Goal: Communication & Community: Answer question/provide support

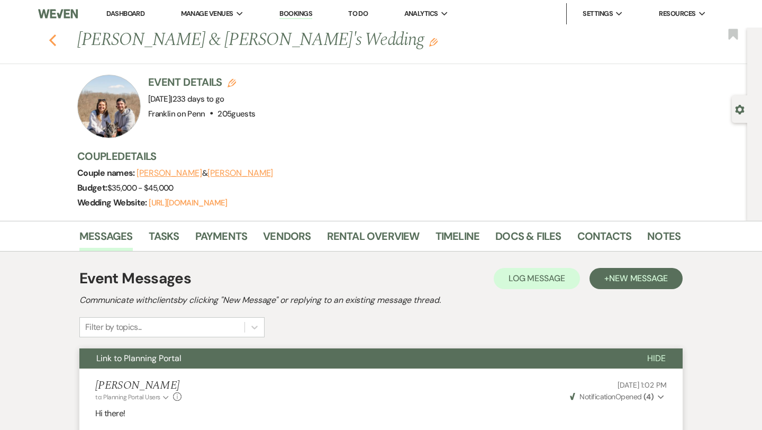
click at [53, 42] on icon "Previous" at bounding box center [53, 40] width 8 height 13
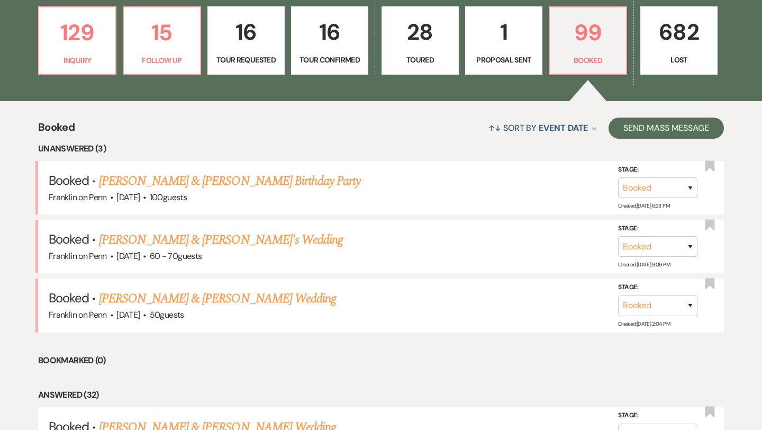
scroll to position [272, 0]
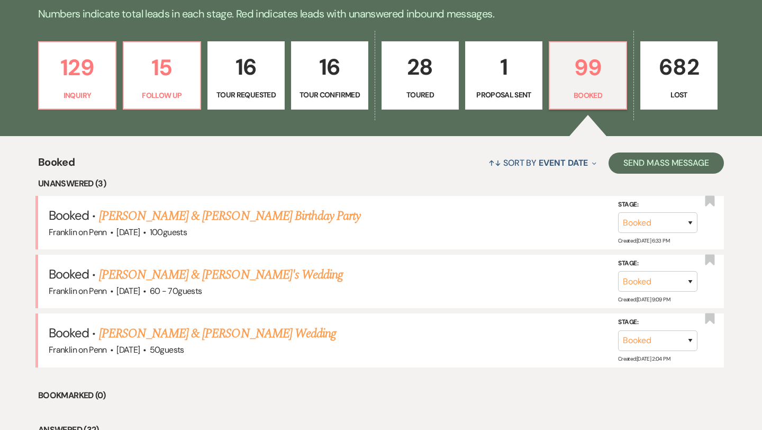
click at [325, 65] on p "16" at bounding box center [329, 66] width 63 height 35
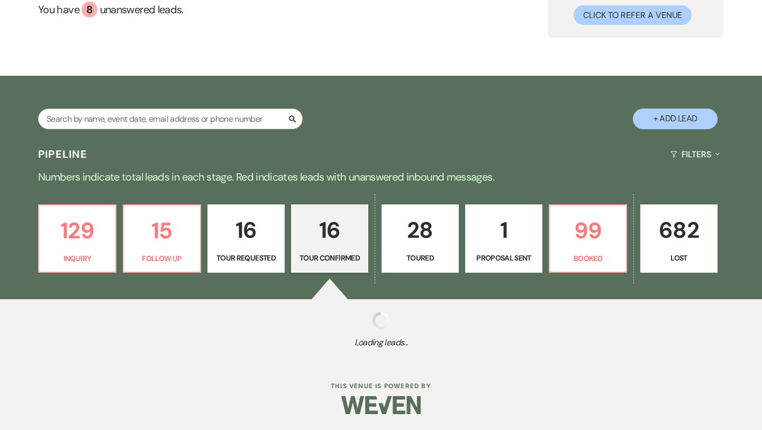
scroll to position [272, 0]
select select "4"
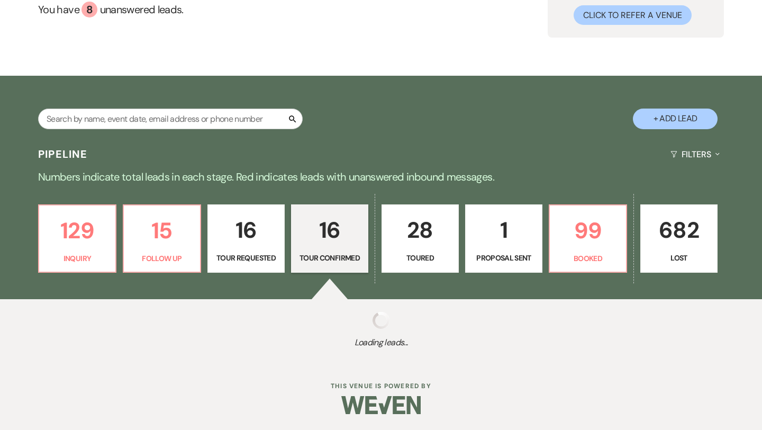
select select "4"
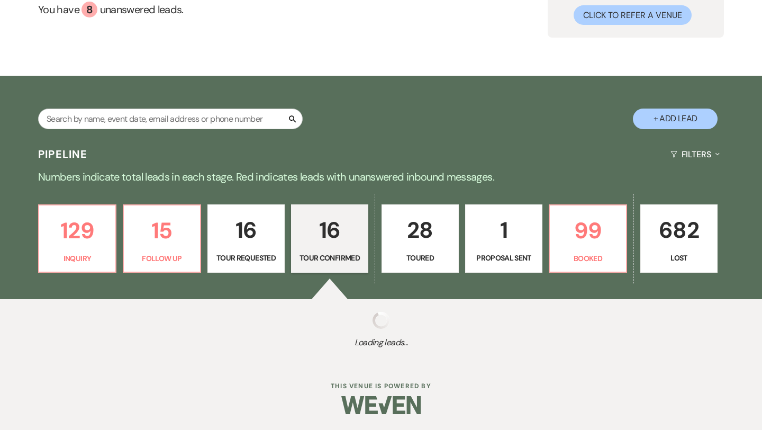
select select "4"
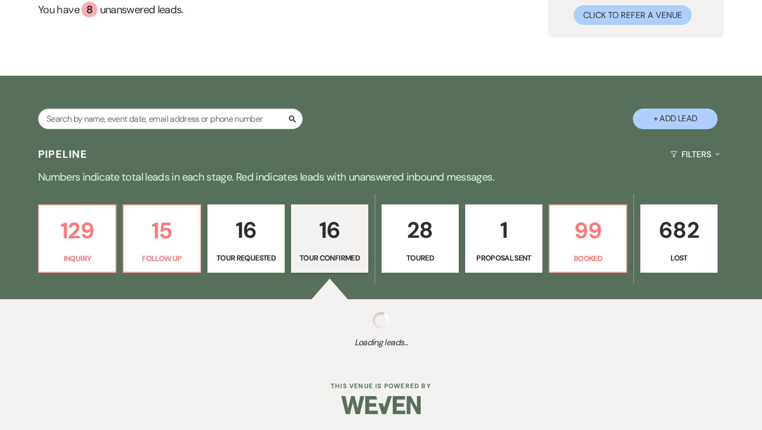
select select "4"
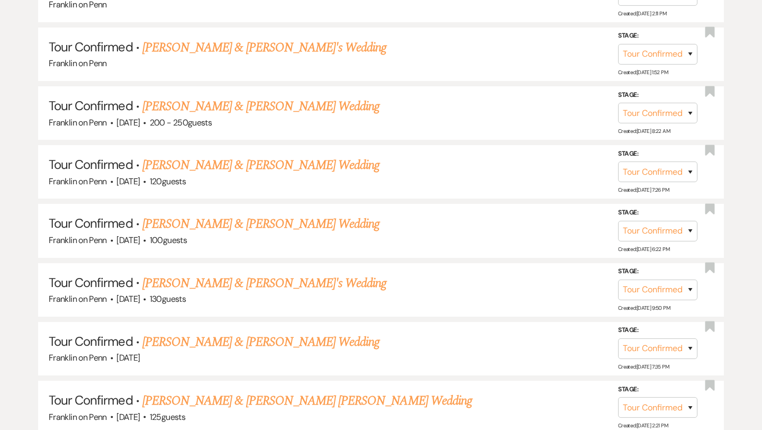
scroll to position [687, 0]
click at [303, 158] on link "[PERSON_NAME] & [PERSON_NAME] Wedding" at bounding box center [260, 164] width 237 height 19
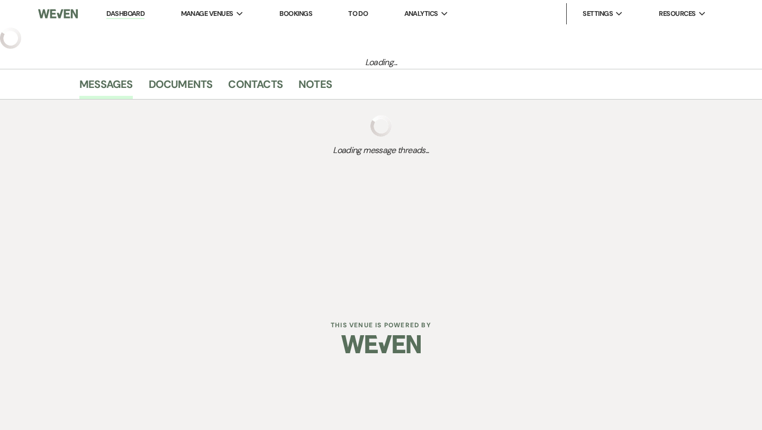
select select "4"
select select "5"
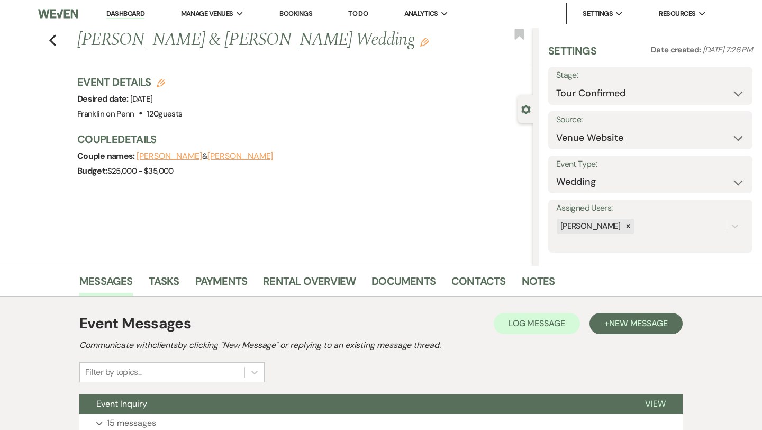
scroll to position [86, 0]
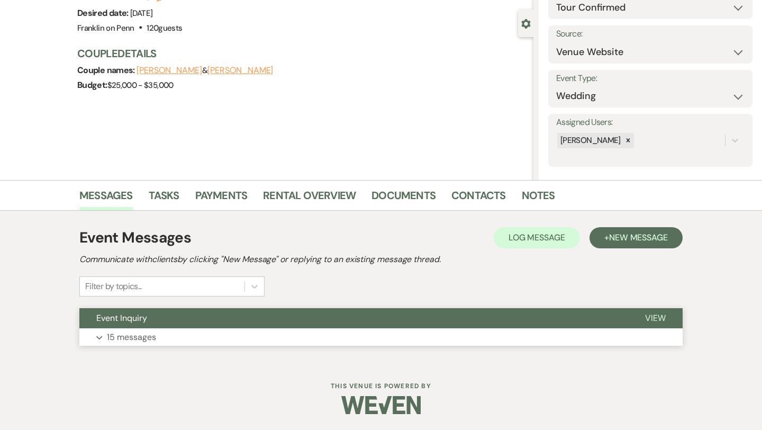
click at [154, 338] on p "15 messages" at bounding box center [131, 337] width 49 height 14
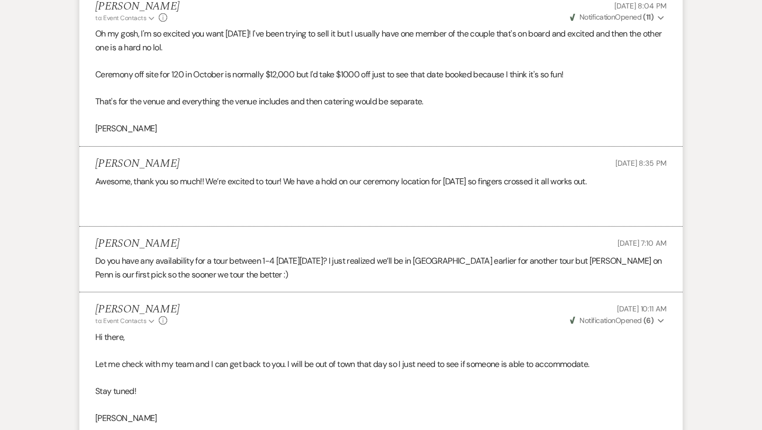
scroll to position [2295, 0]
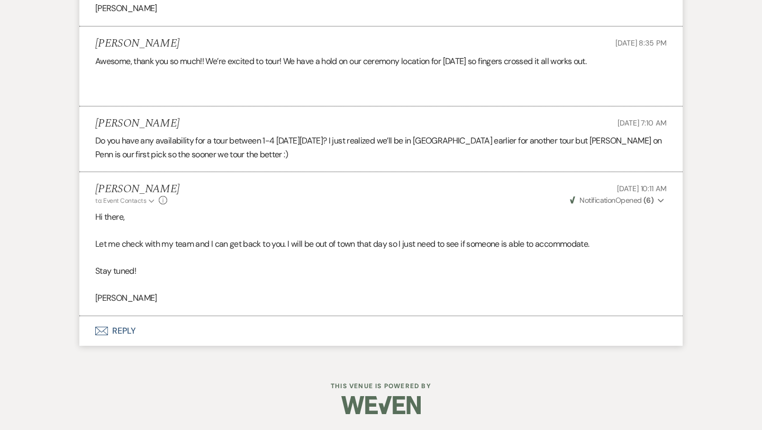
click at [126, 334] on button "Envelope Reply" at bounding box center [380, 331] width 603 height 30
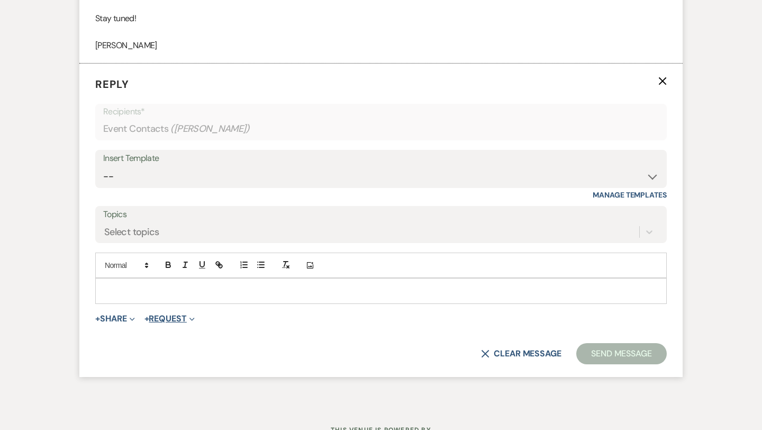
scroll to position [2553, 0]
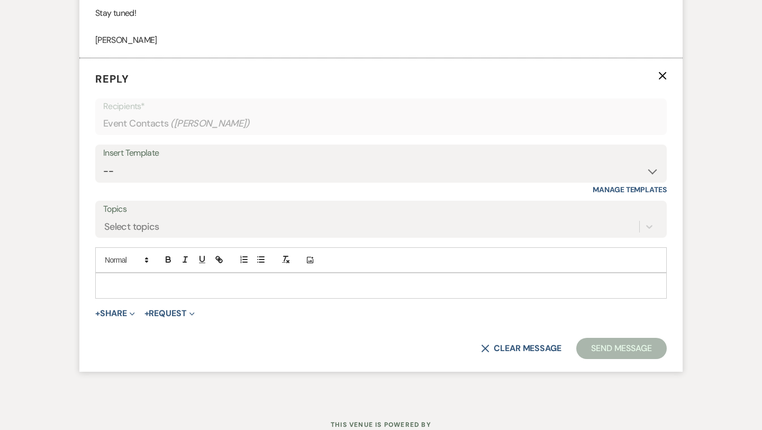
click at [158, 293] on div at bounding box center [381, 285] width 570 height 24
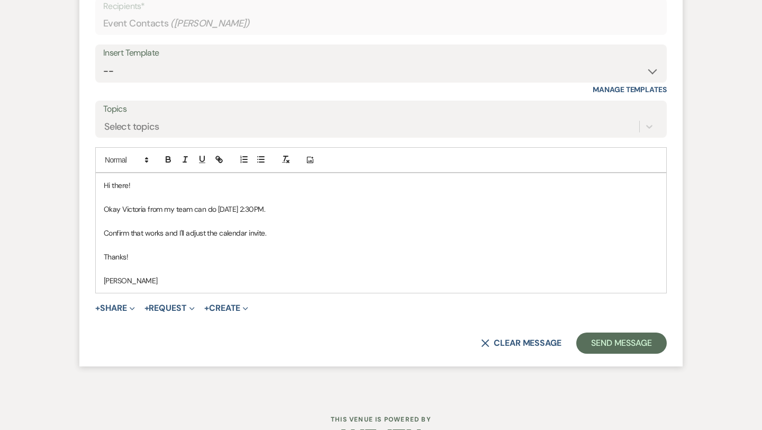
scroll to position [2658, 0]
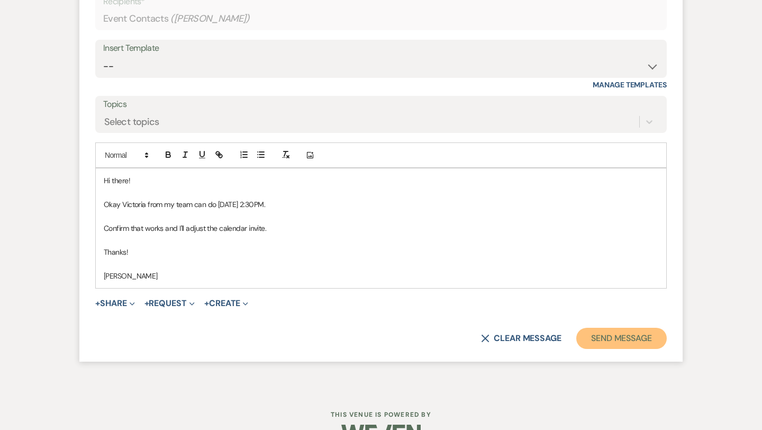
click at [625, 334] on button "Send Message" at bounding box center [621, 337] width 90 height 21
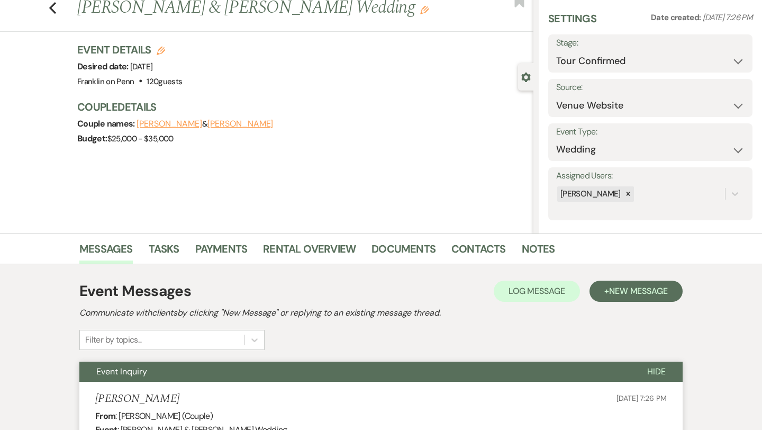
scroll to position [0, 0]
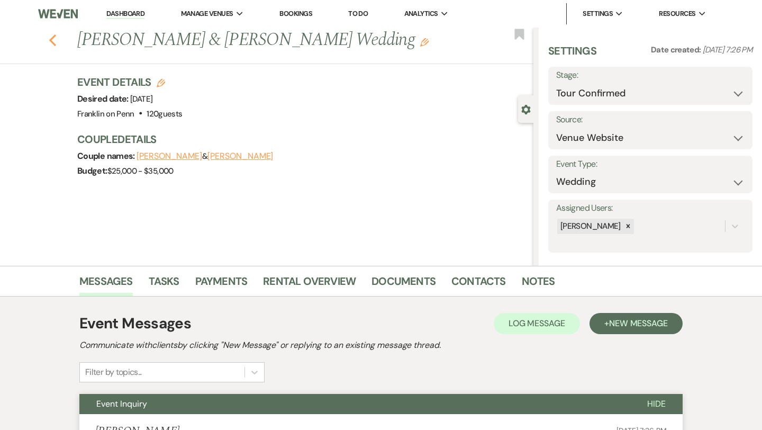
click at [50, 45] on icon "Previous" at bounding box center [53, 40] width 8 height 13
select select "4"
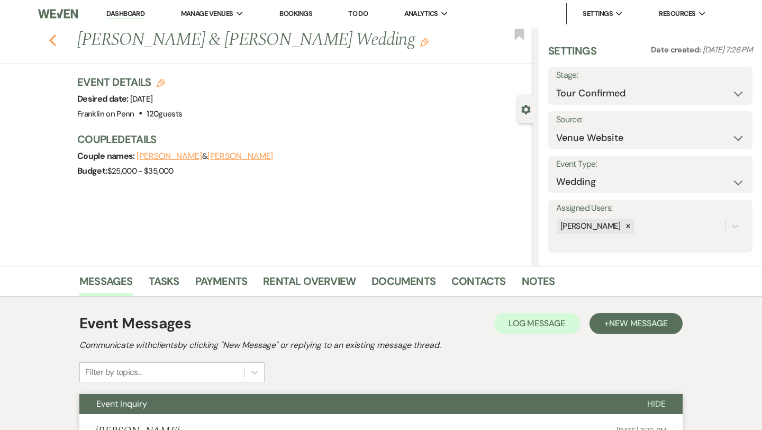
select select "4"
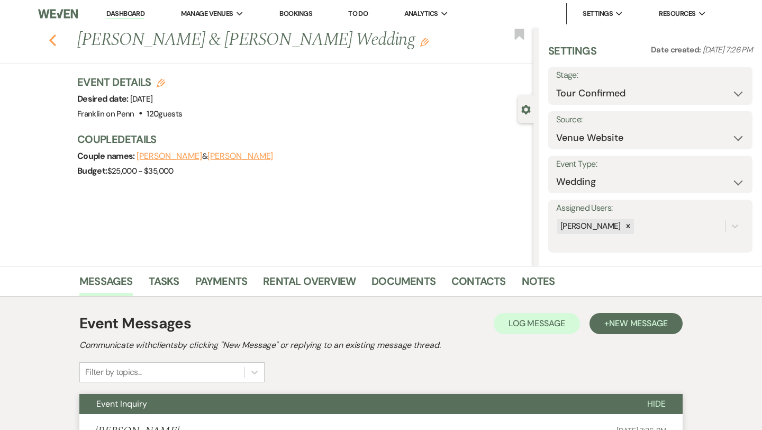
select select "4"
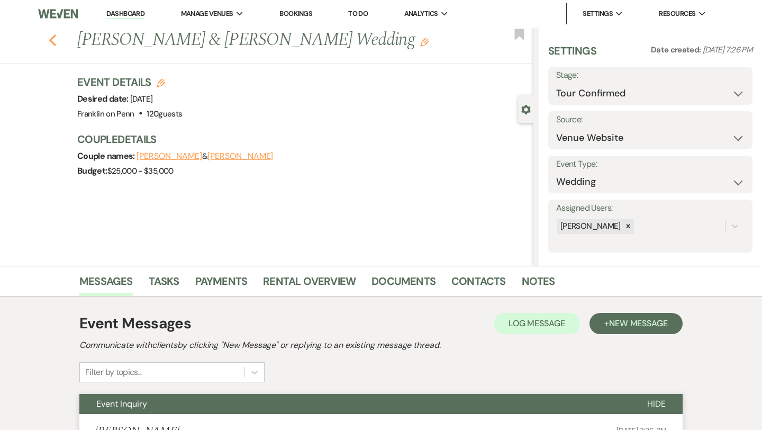
select select "4"
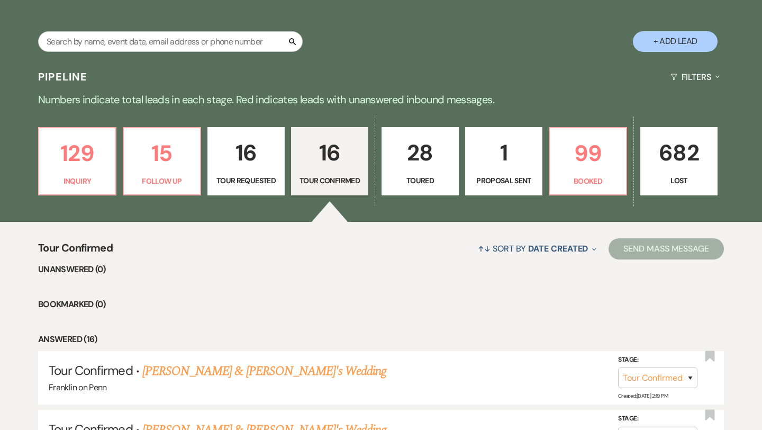
scroll to position [188, 0]
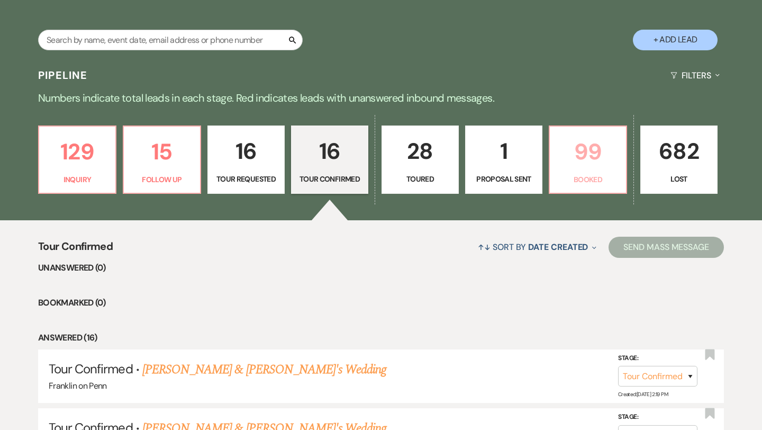
click at [584, 153] on p "99" at bounding box center [587, 151] width 63 height 35
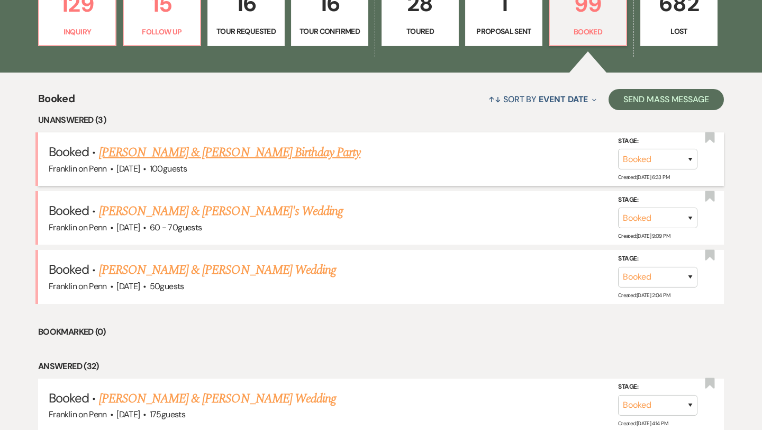
click at [259, 151] on link "[PERSON_NAME] & [PERSON_NAME] Birthday Party" at bounding box center [230, 152] width 262 height 19
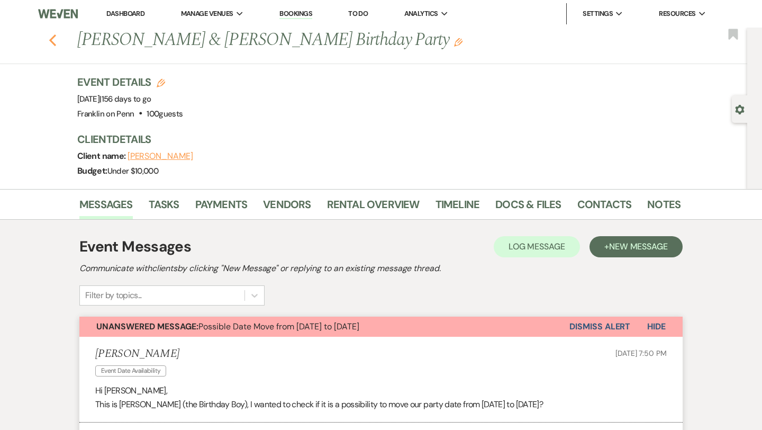
click at [55, 46] on icon "Previous" at bounding box center [53, 40] width 8 height 13
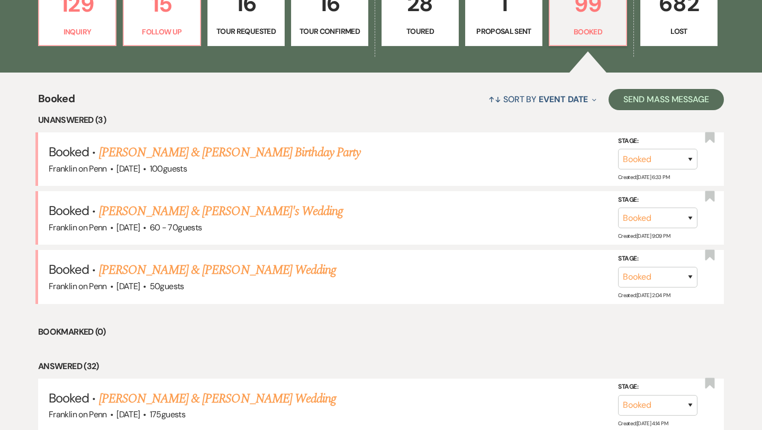
scroll to position [288, 0]
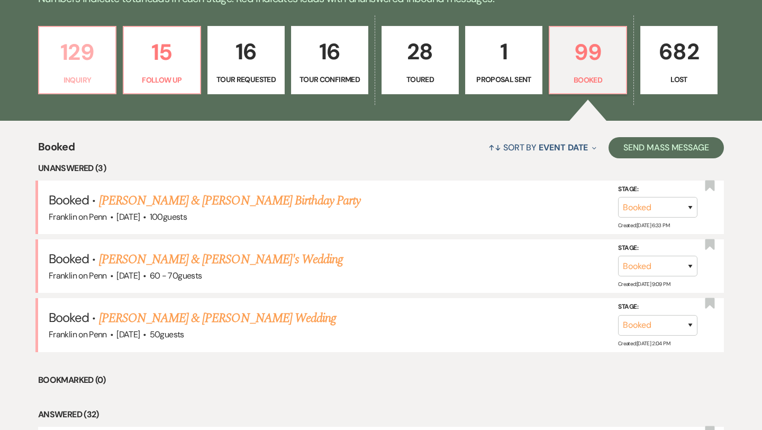
click at [89, 52] on p "129" at bounding box center [76, 51] width 63 height 35
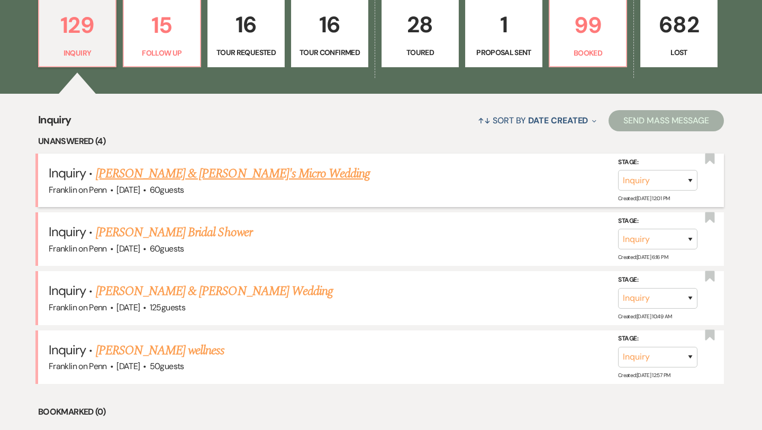
scroll to position [321, 0]
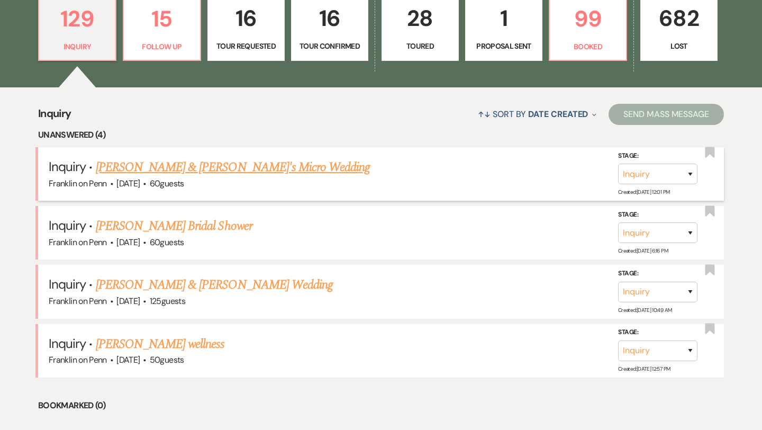
click at [214, 166] on link "[PERSON_NAME] & [PERSON_NAME]'s Micro Wedding" at bounding box center [233, 167] width 275 height 19
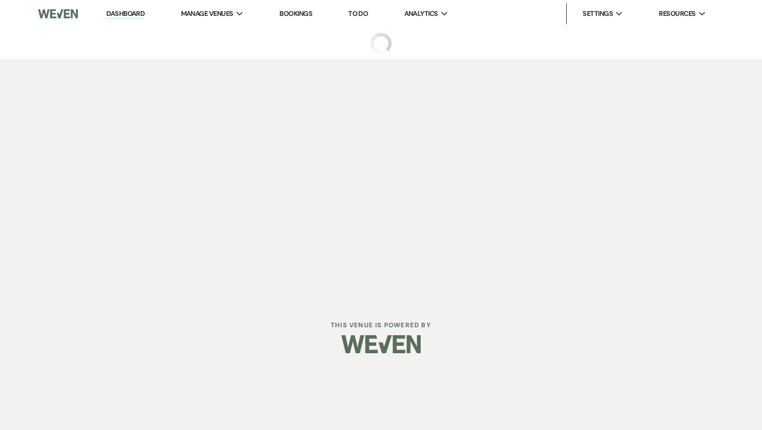
select select "5"
select select "16"
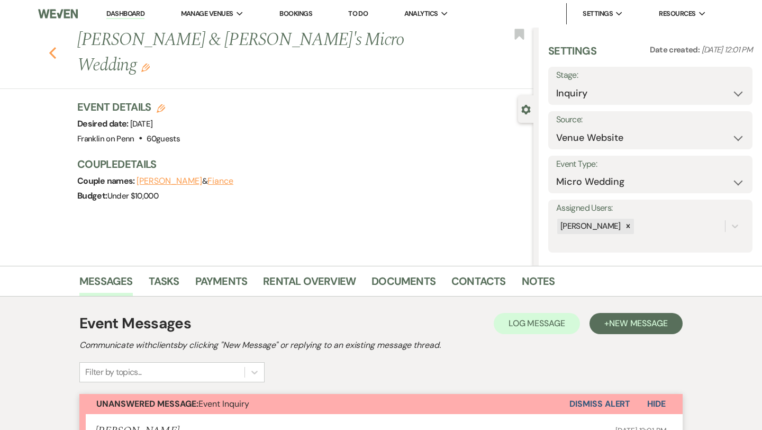
click at [52, 47] on use "button" at bounding box center [52, 53] width 7 height 12
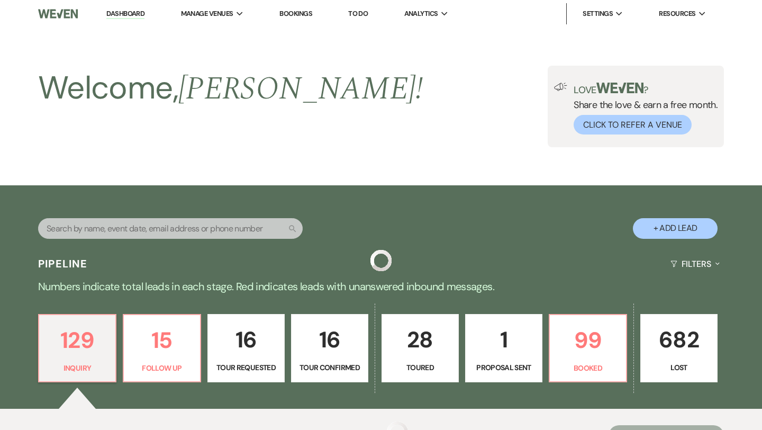
scroll to position [321, 0]
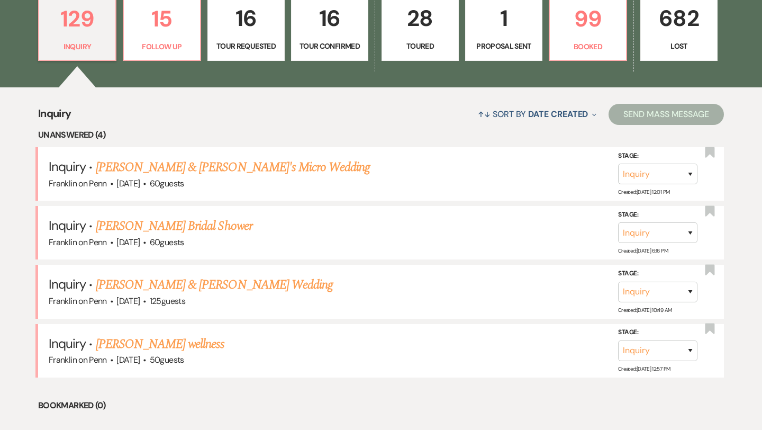
click at [251, 26] on p "16" at bounding box center [245, 18] width 63 height 35
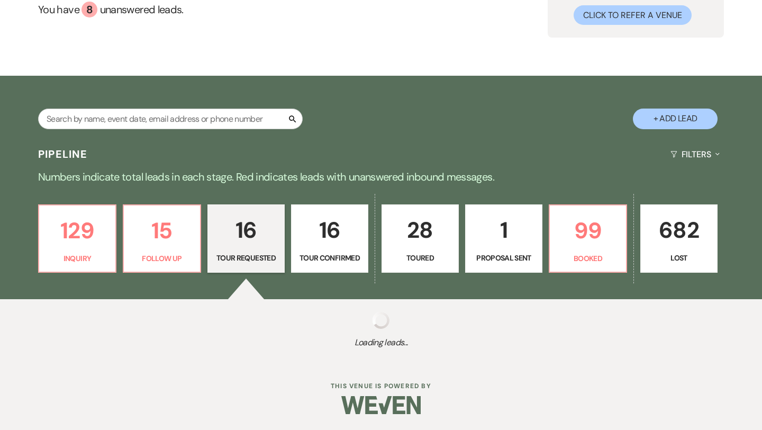
select select "2"
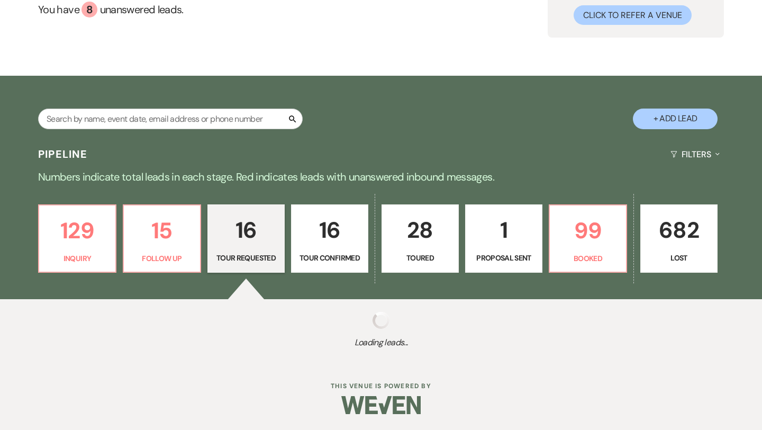
select select "2"
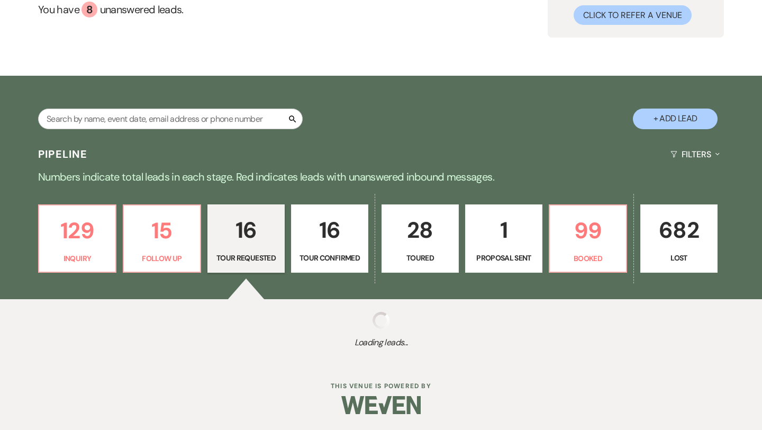
select select "2"
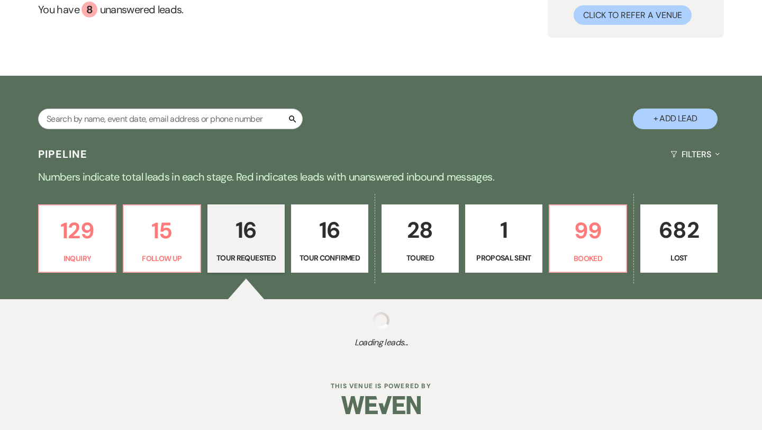
select select "2"
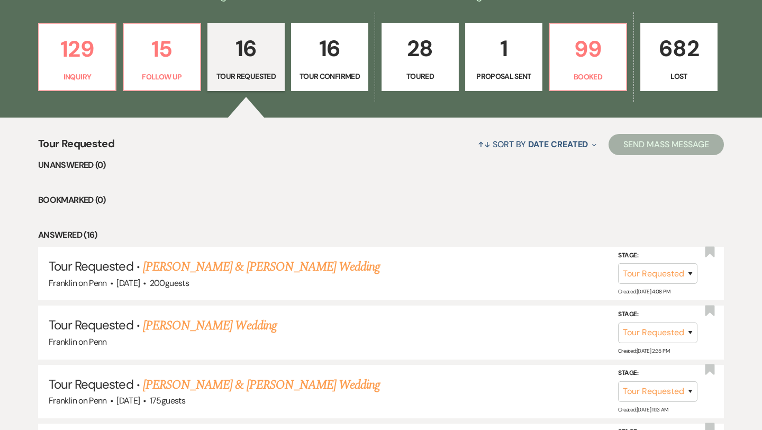
scroll to position [274, 0]
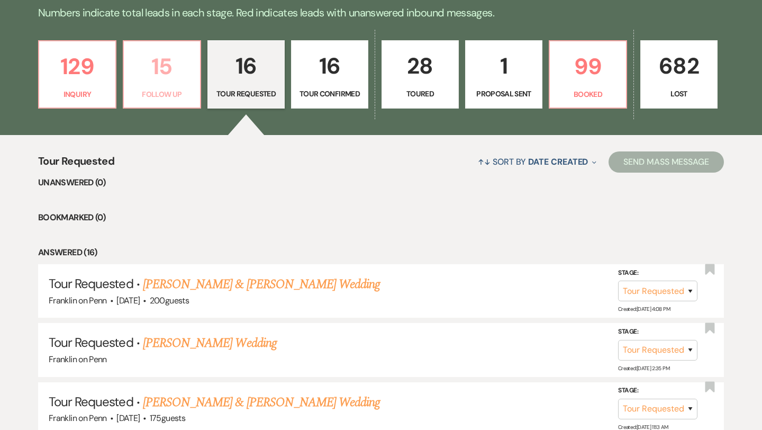
click at [165, 62] on p "15" at bounding box center [161, 66] width 63 height 35
select select "9"
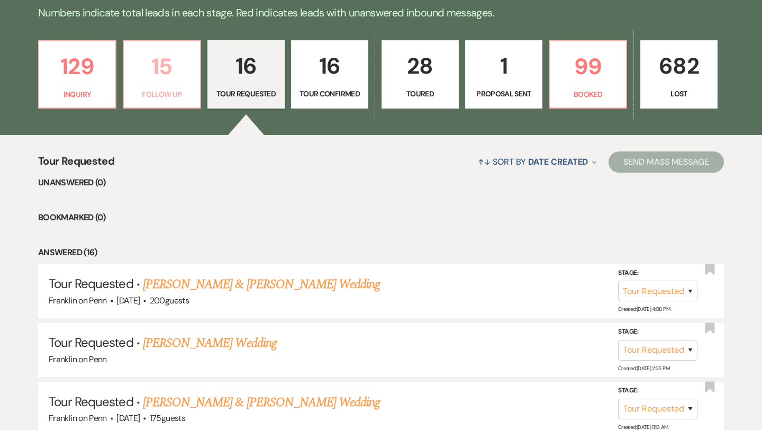
select select "9"
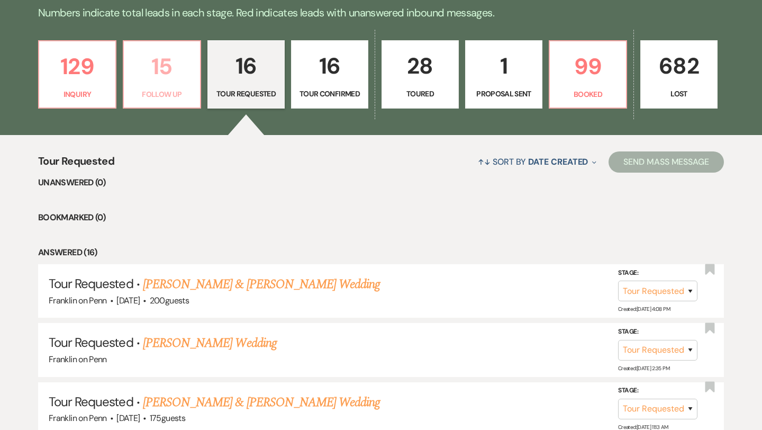
select select "9"
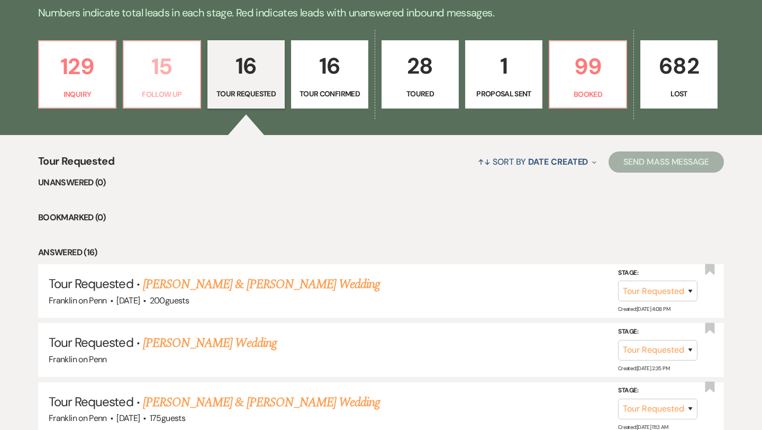
select select "9"
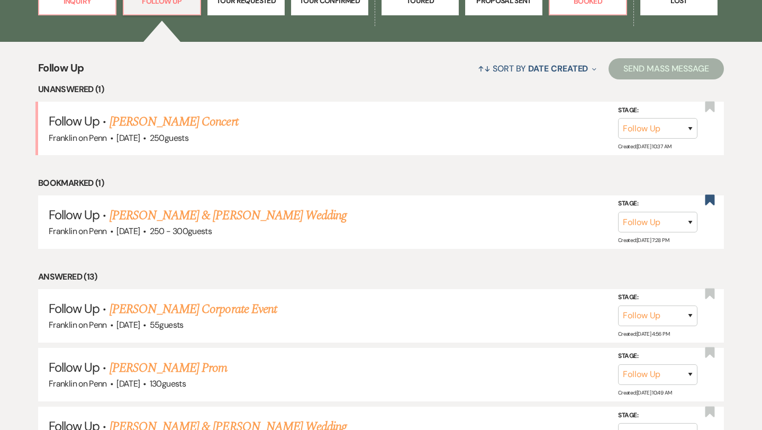
scroll to position [385, 0]
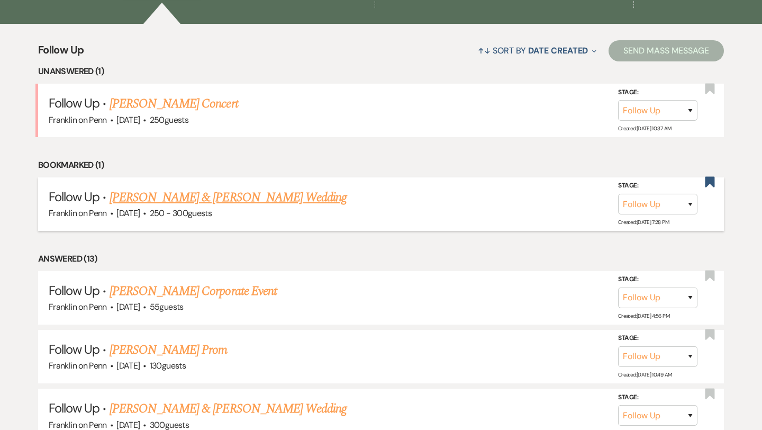
click at [192, 198] on link "[PERSON_NAME] & [PERSON_NAME] Wedding" at bounding box center [228, 197] width 237 height 19
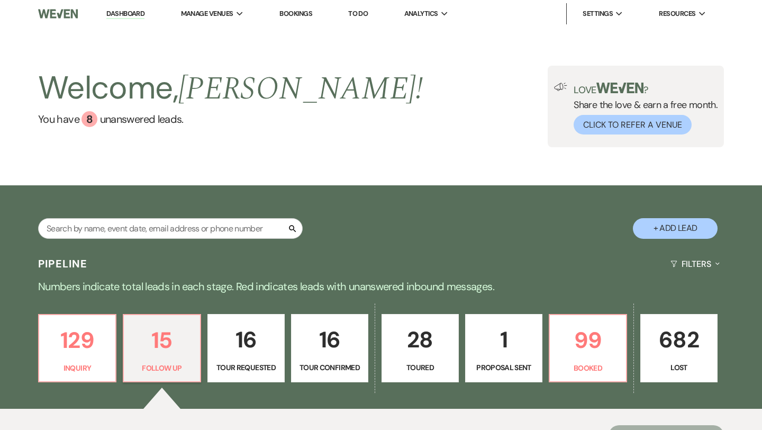
select select "9"
select select "1"
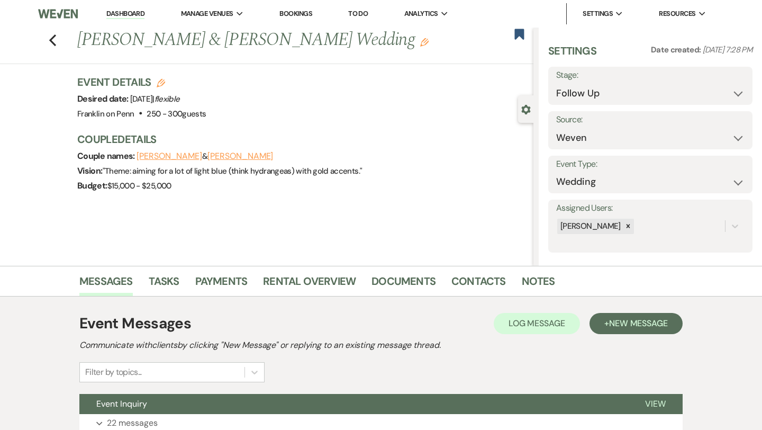
scroll to position [86, 0]
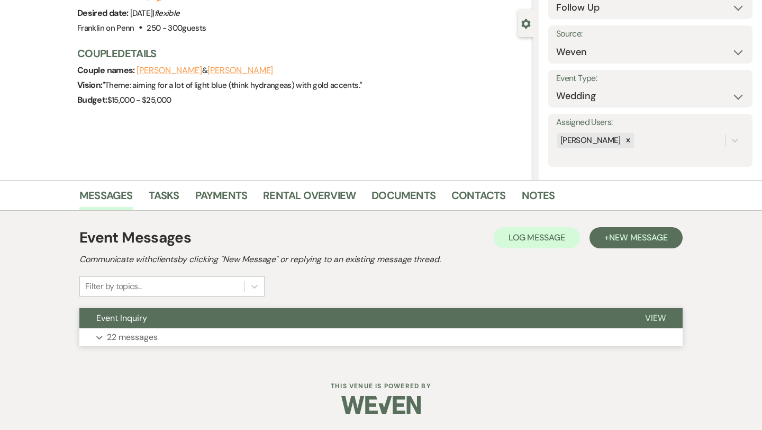
click at [154, 338] on p "22 messages" at bounding box center [132, 337] width 51 height 14
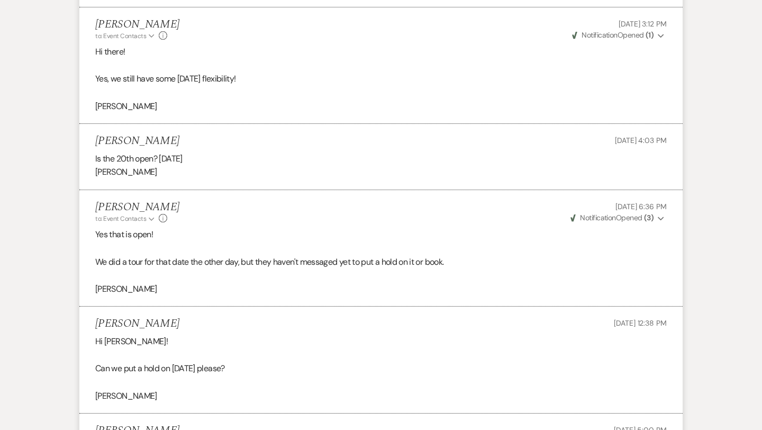
scroll to position [3932, 0]
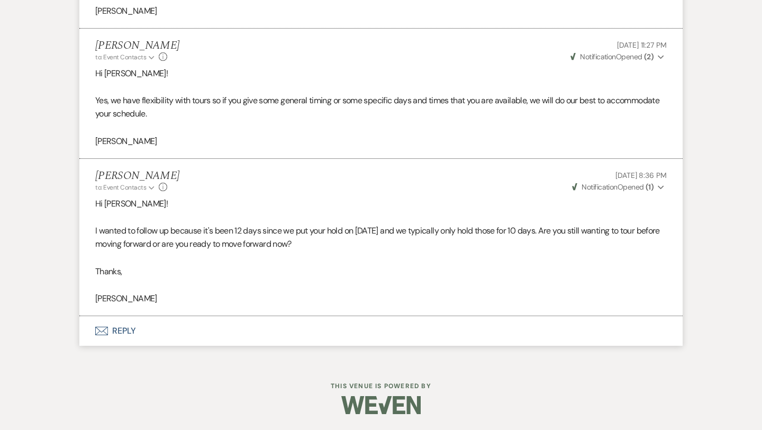
click at [123, 327] on button "Envelope Reply" at bounding box center [380, 331] width 603 height 30
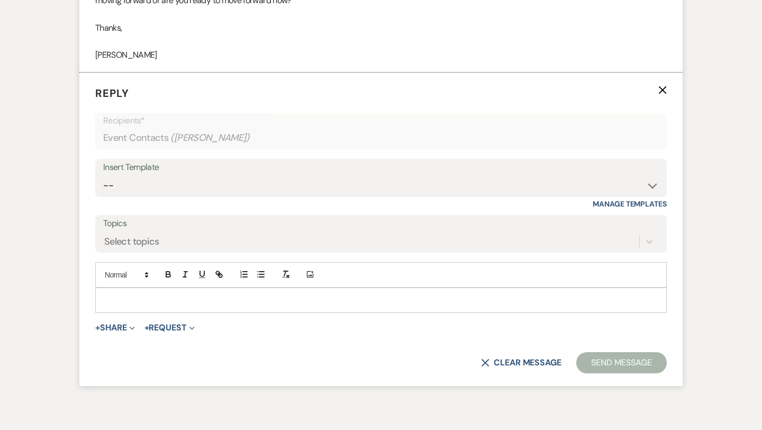
scroll to position [4189, 0]
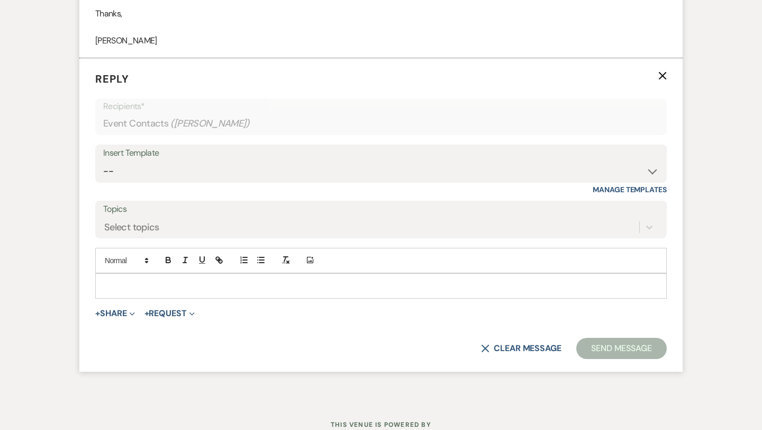
click at [155, 278] on div at bounding box center [381, 286] width 570 height 24
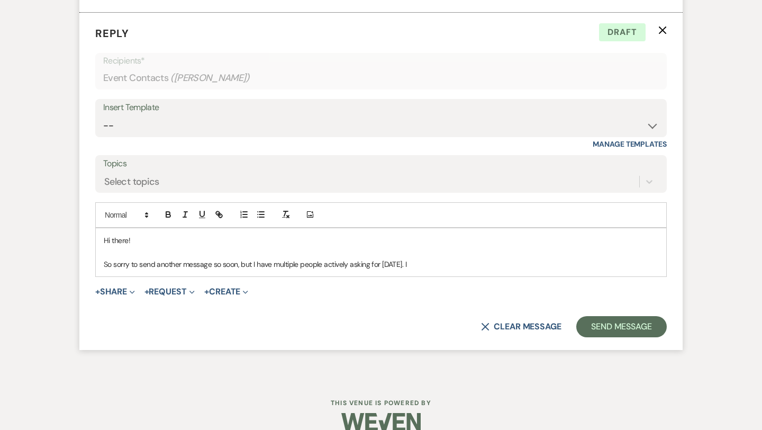
scroll to position [4251, 0]
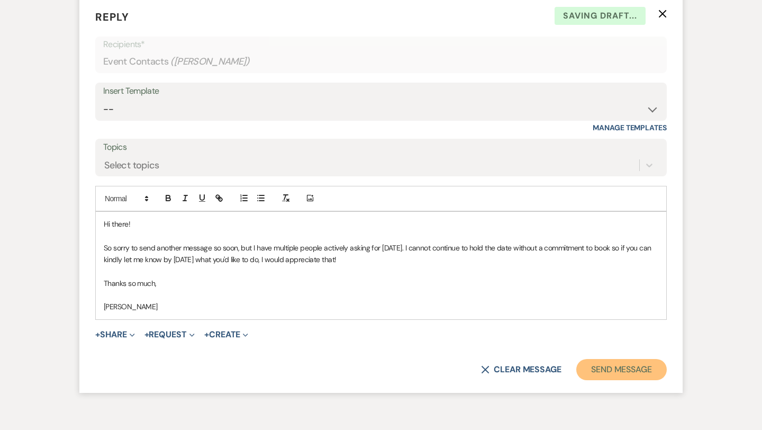
click at [613, 365] on button "Send Message" at bounding box center [621, 369] width 90 height 21
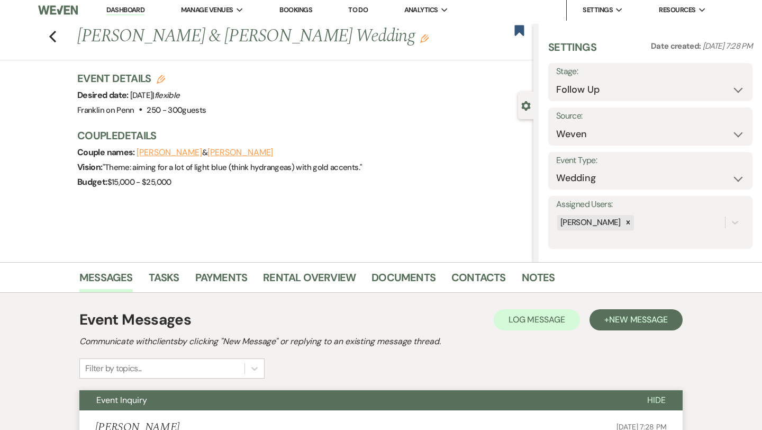
scroll to position [0, 0]
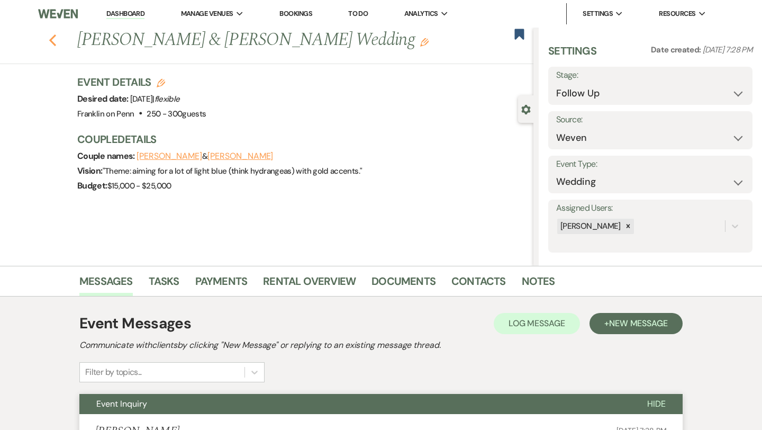
click at [54, 37] on icon "Previous" at bounding box center [53, 40] width 8 height 13
select select "9"
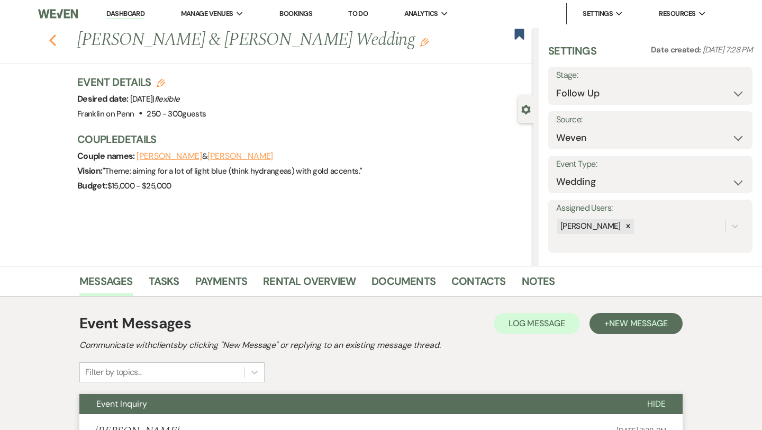
select select "9"
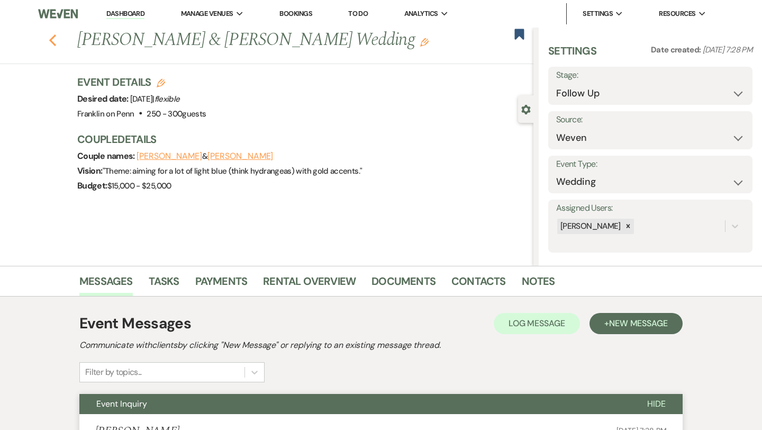
select select "9"
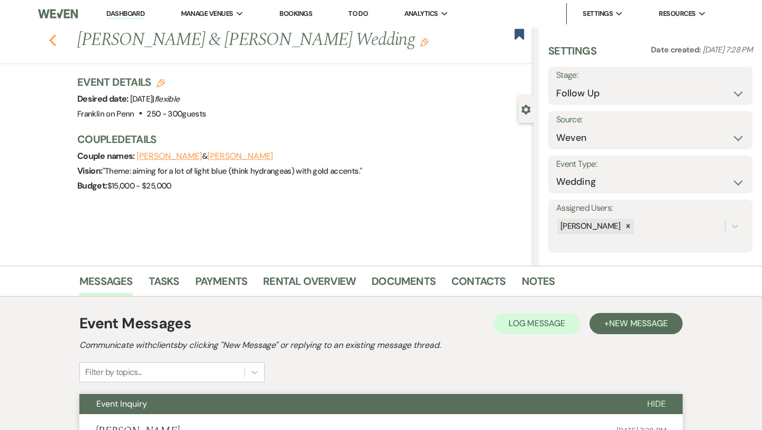
select select "9"
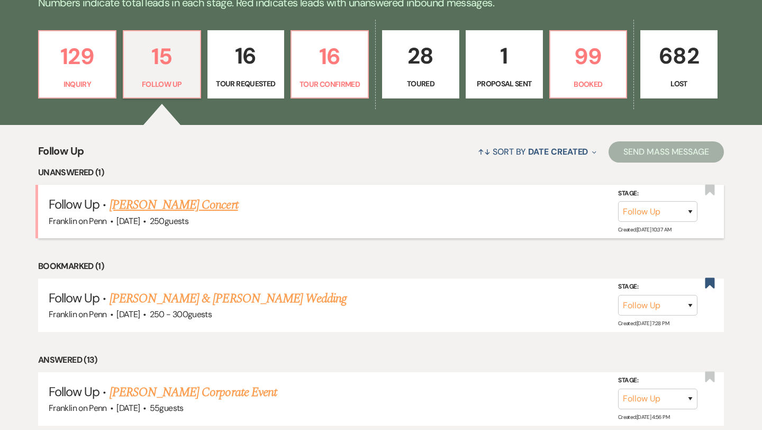
scroll to position [281, 0]
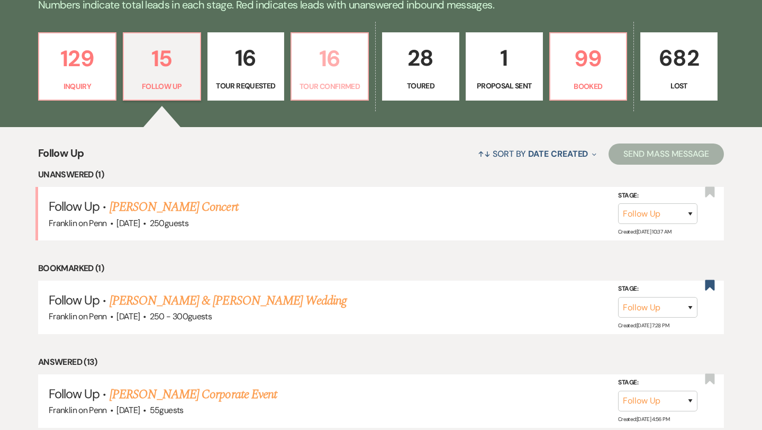
click at [336, 50] on p "16" at bounding box center [329, 58] width 63 height 35
select select "4"
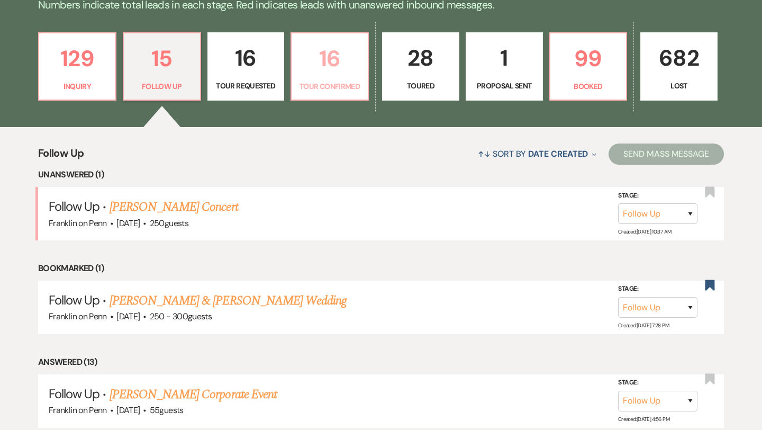
select select "4"
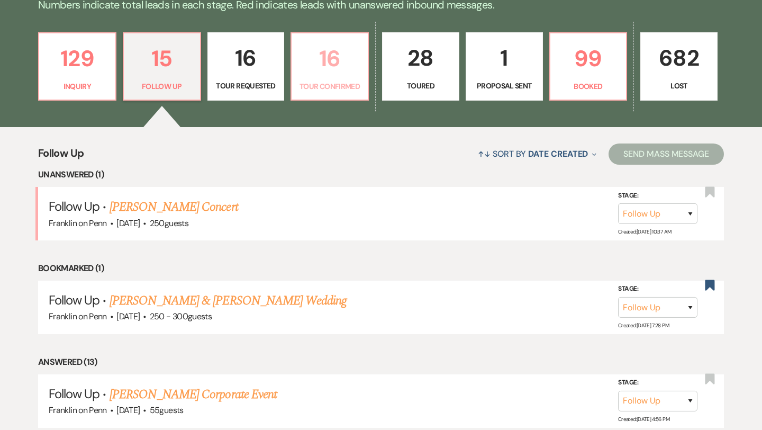
select select "4"
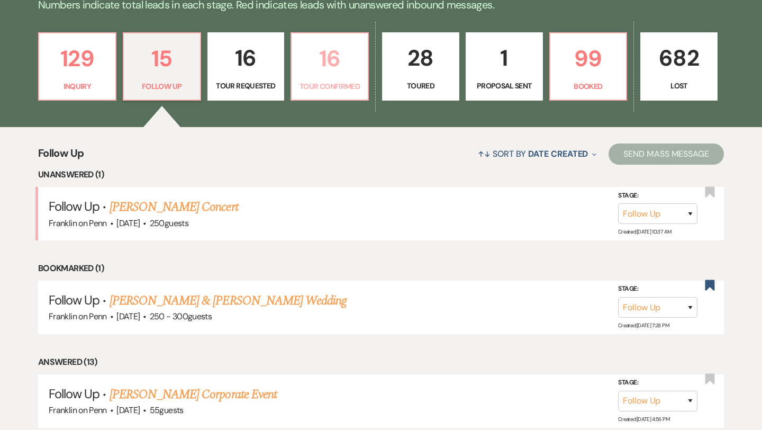
select select "4"
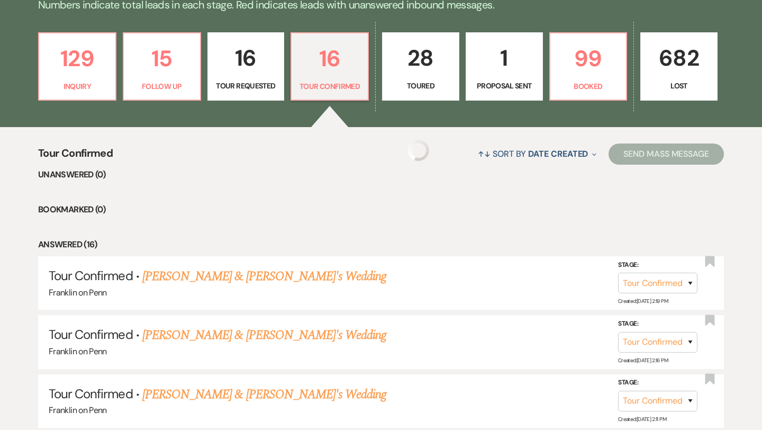
select select "4"
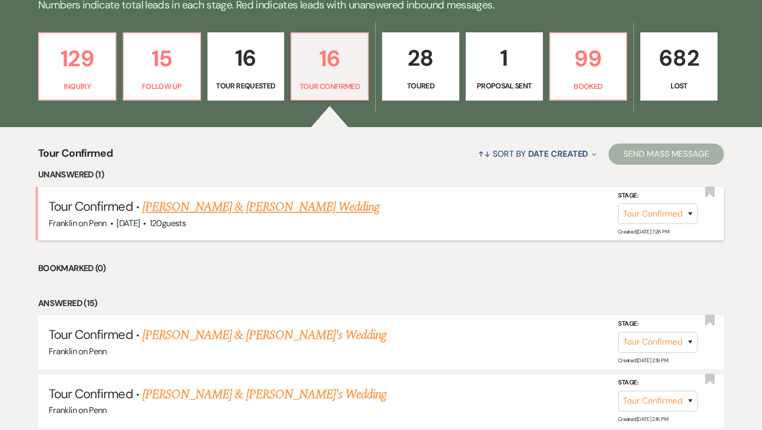
click at [239, 208] on link "[PERSON_NAME] & [PERSON_NAME] Wedding" at bounding box center [260, 206] width 237 height 19
select select "4"
select select "5"
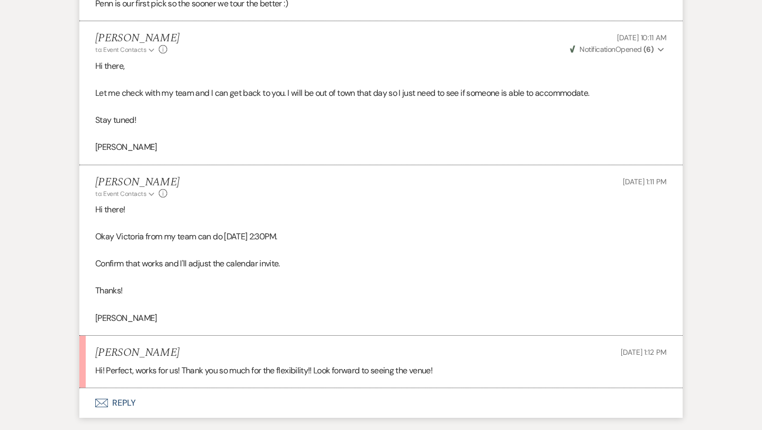
scroll to position [2518, 0]
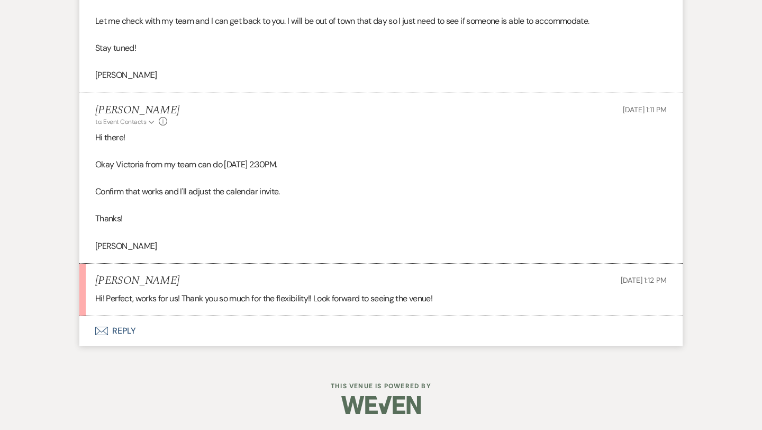
click at [130, 330] on button "Envelope Reply" at bounding box center [380, 331] width 603 height 30
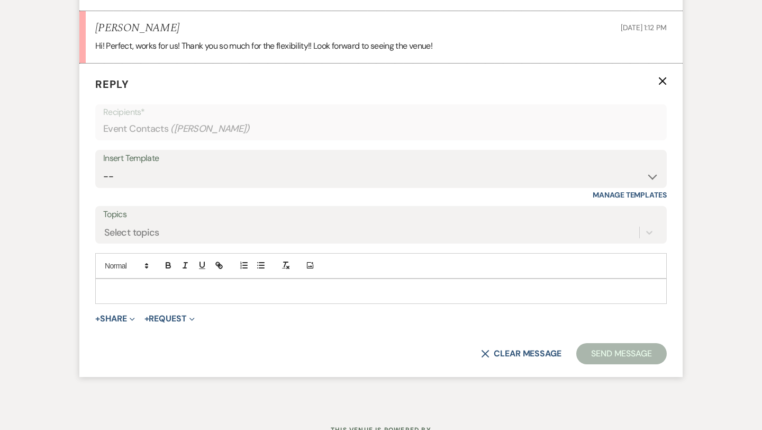
scroll to position [2776, 0]
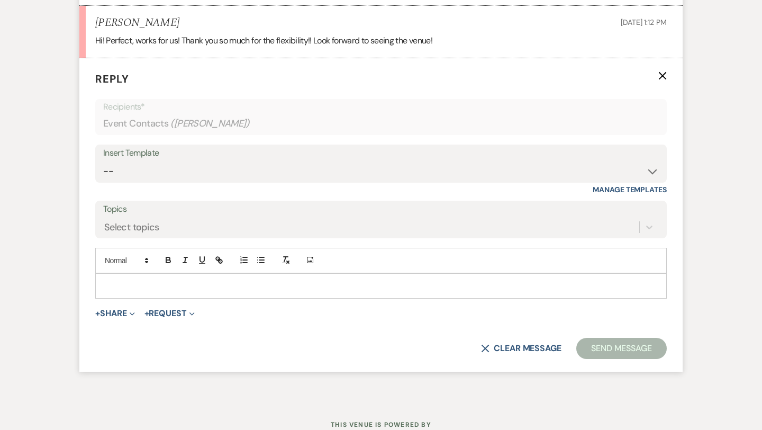
click at [138, 297] on div at bounding box center [381, 286] width 570 height 24
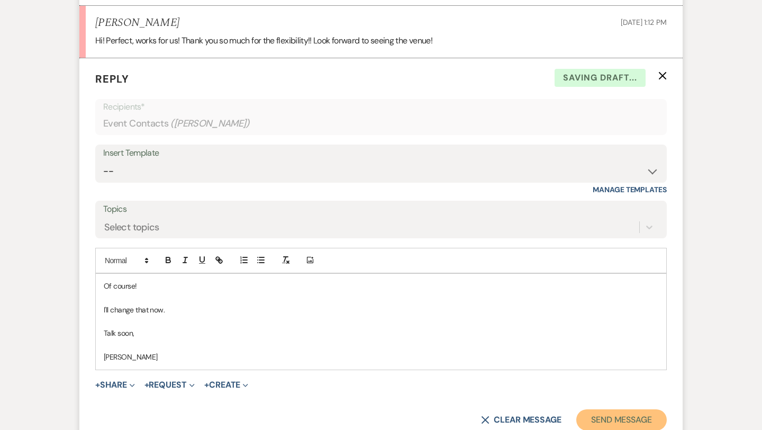
click at [622, 420] on button "Send Message" at bounding box center [621, 419] width 90 height 21
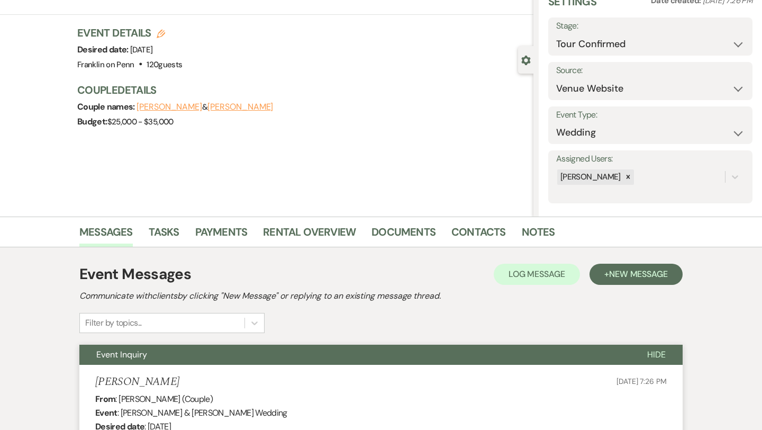
scroll to position [0, 0]
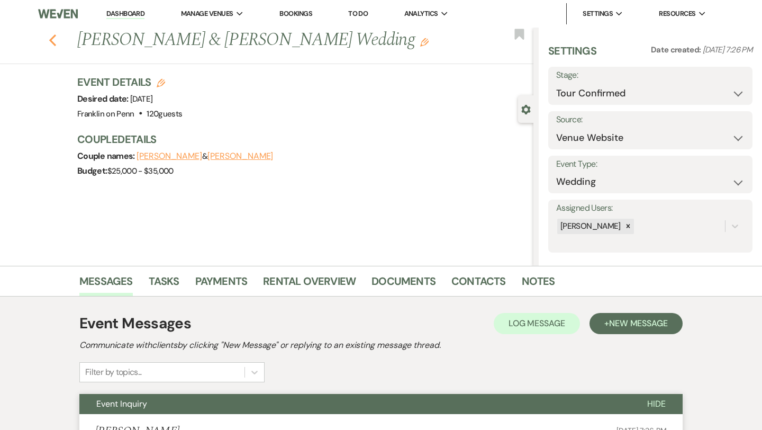
click at [55, 43] on use "button" at bounding box center [52, 40] width 7 height 12
select select "4"
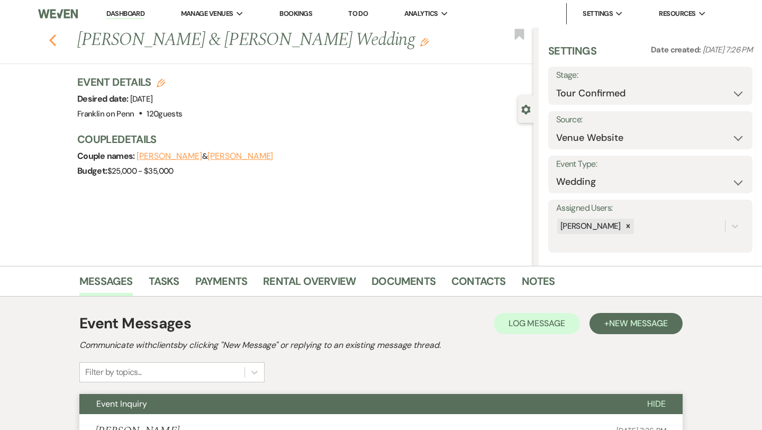
select select "4"
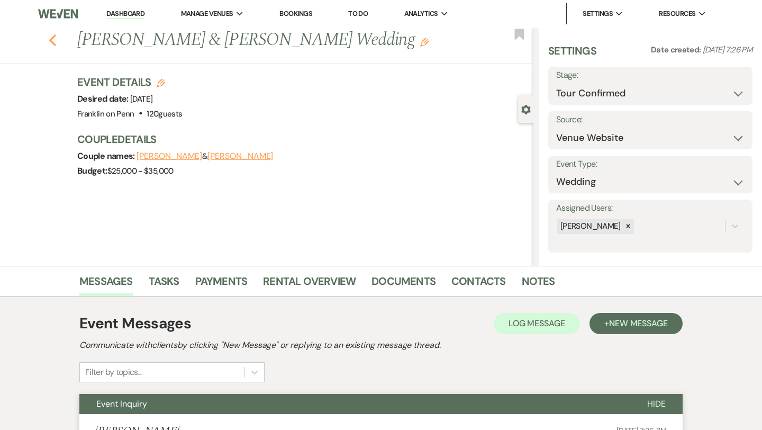
select select "4"
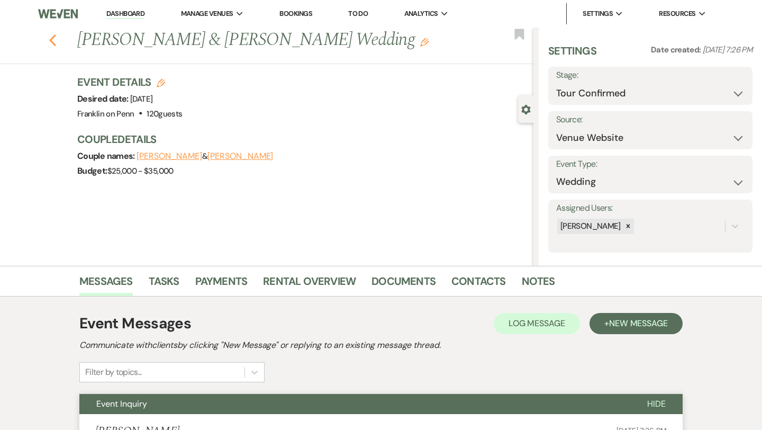
select select "4"
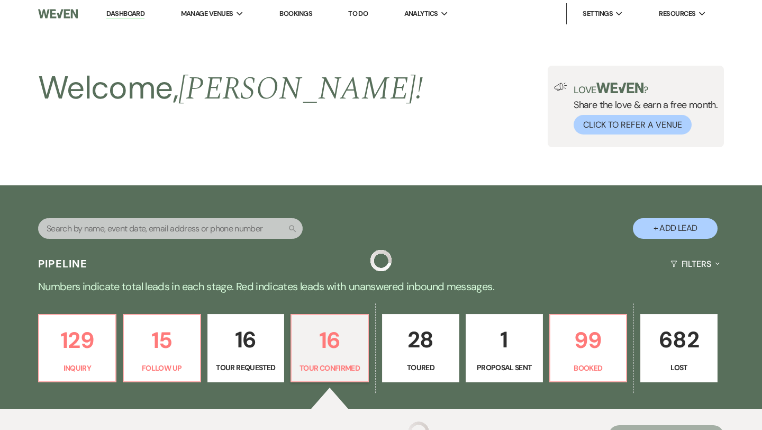
scroll to position [281, 0]
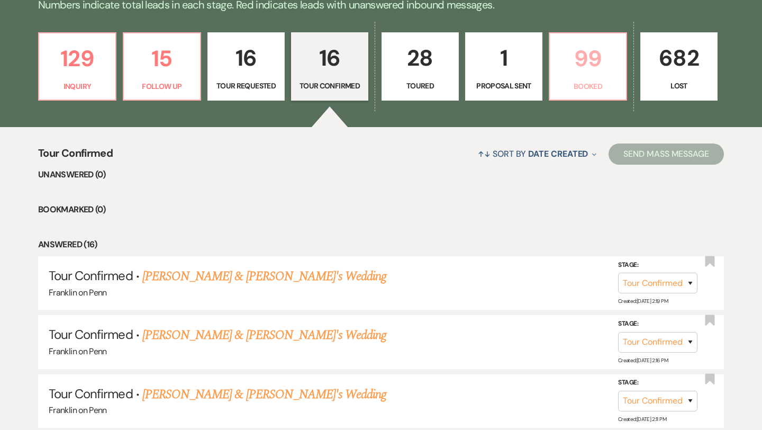
click at [581, 62] on p "99" at bounding box center [587, 58] width 63 height 35
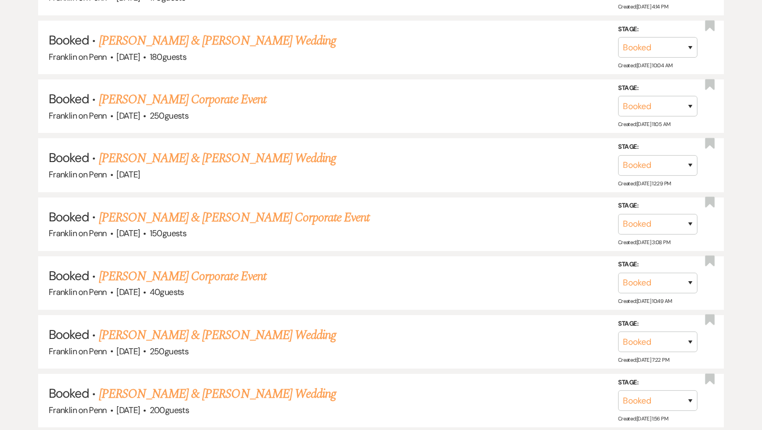
scroll to position [760, 0]
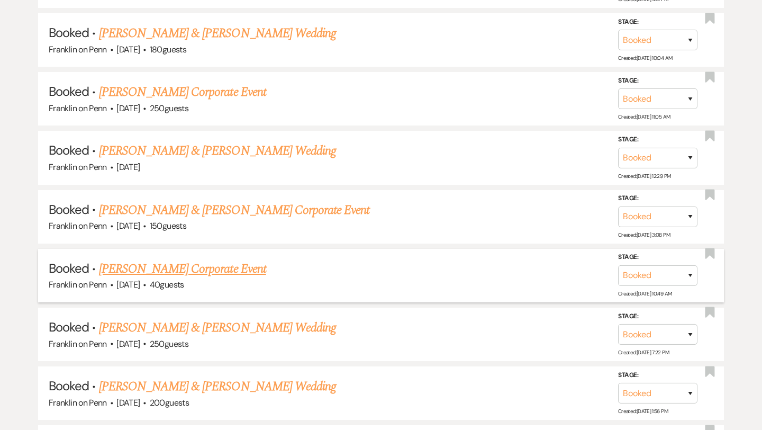
click at [206, 265] on link "[PERSON_NAME] Corporate Event" at bounding box center [182, 268] width 167 height 19
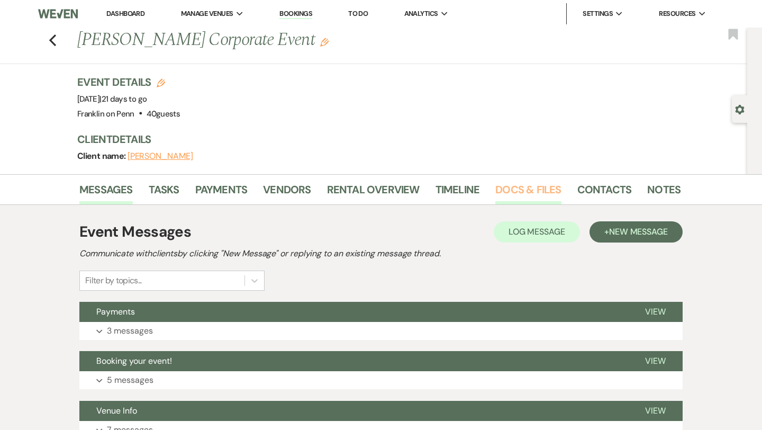
click at [528, 196] on link "Docs & Files" at bounding box center [528, 192] width 66 height 23
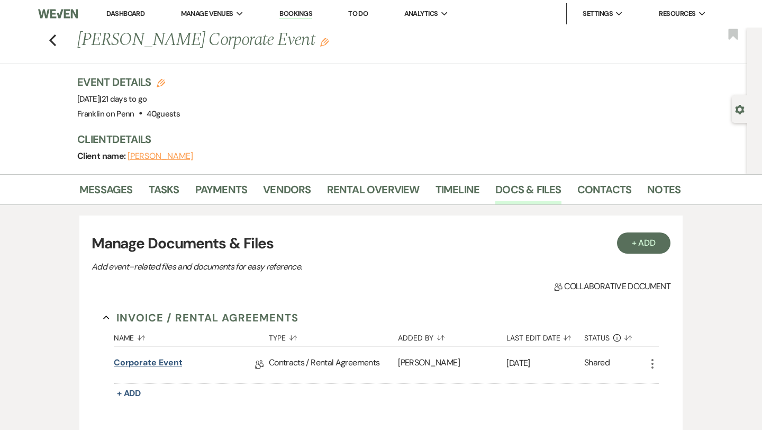
click at [172, 358] on link "Corporate Event" at bounding box center [148, 364] width 69 height 16
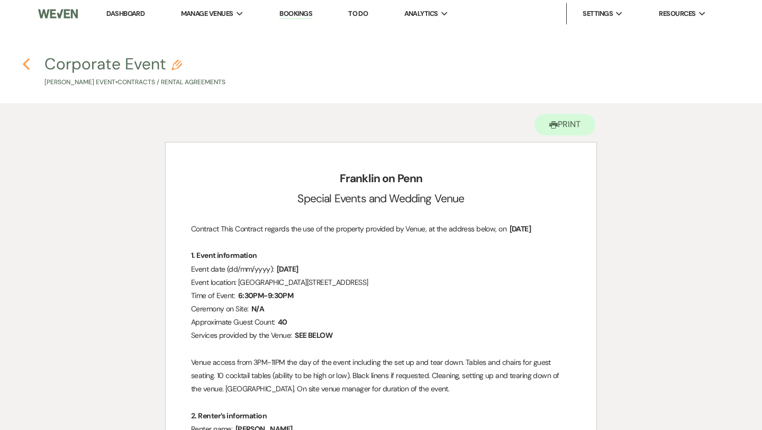
click at [28, 66] on icon "Previous" at bounding box center [26, 64] width 8 height 13
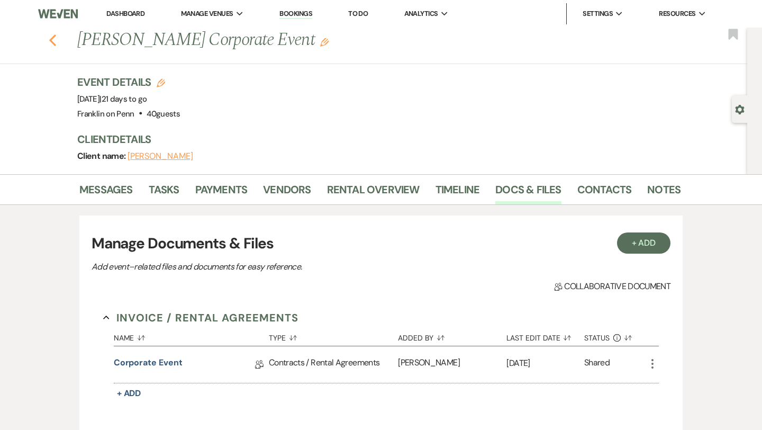
click at [51, 40] on use "button" at bounding box center [52, 40] width 7 height 12
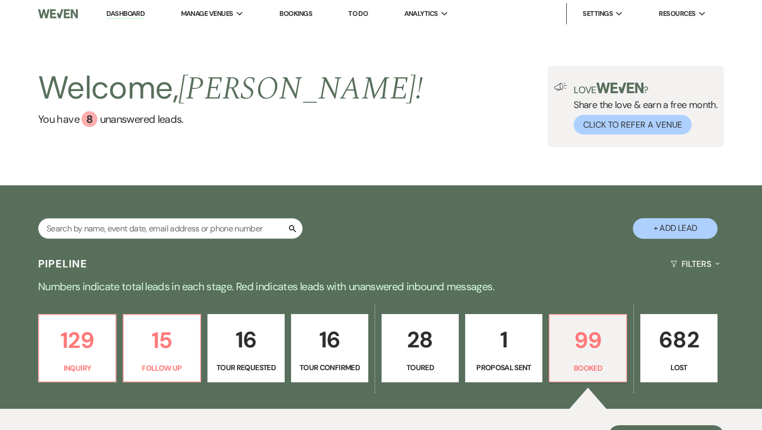
click at [681, 229] on button "+ Add Lead" at bounding box center [675, 228] width 85 height 21
select select "676"
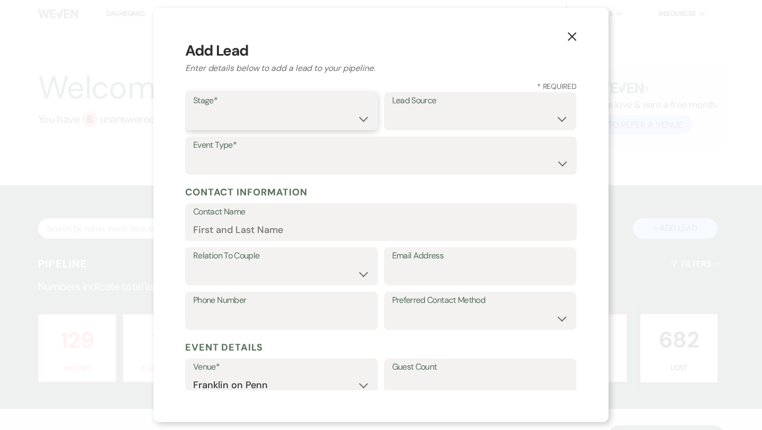
click at [261, 118] on select "Inquiry Follow Up Tour Requested Tour Confirmed Toured Proposal Sent Booked Lost" at bounding box center [281, 118] width 177 height 21
select select "2"
click at [414, 120] on select "Weven Venue Website Instagram Facebook Pinterest Google The Knot Wedding Wire H…" at bounding box center [480, 118] width 177 height 21
select select "24"
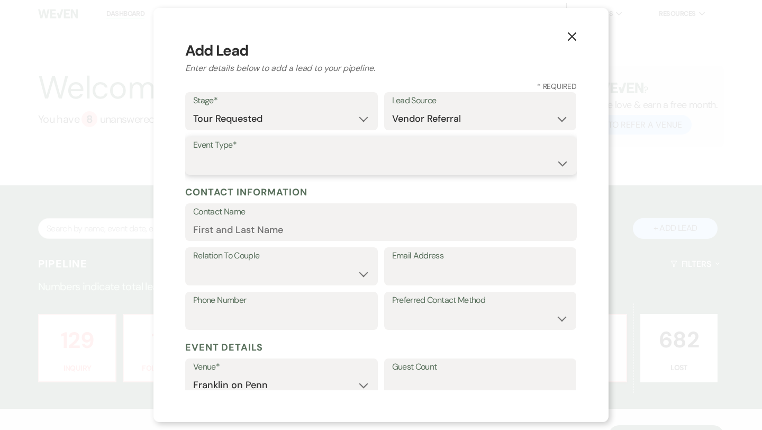
click at [290, 162] on select "Wedding Anniversary Party Baby Shower Bachelorette / Bachelor Party Birthday Pa…" at bounding box center [381, 163] width 376 height 21
select select "1"
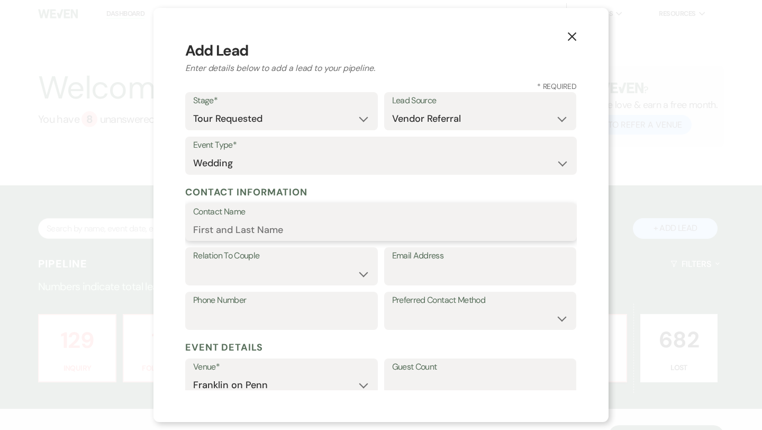
click at [270, 229] on input "Contact Name" at bounding box center [381, 229] width 376 height 21
type input "[PERSON_NAME]"
click at [248, 265] on select "Couple Planner Parent of Couple Family Member Friend Other" at bounding box center [281, 273] width 177 height 21
select select "1"
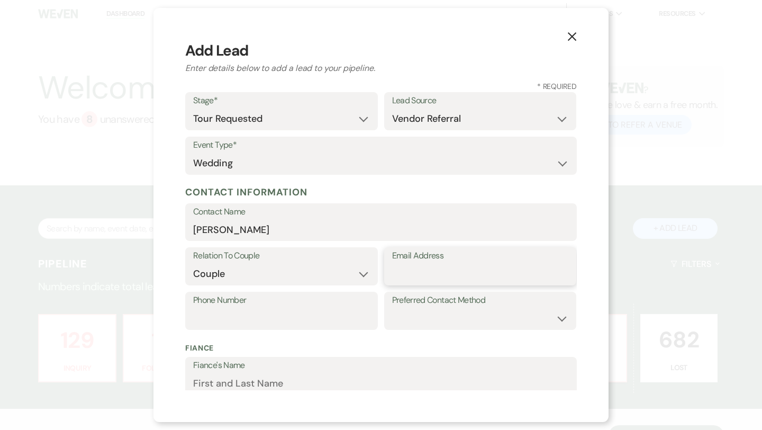
click at [408, 275] on input "Email Address" at bounding box center [480, 273] width 177 height 21
paste input "[EMAIL_ADDRESS][DOMAIN_NAME]"
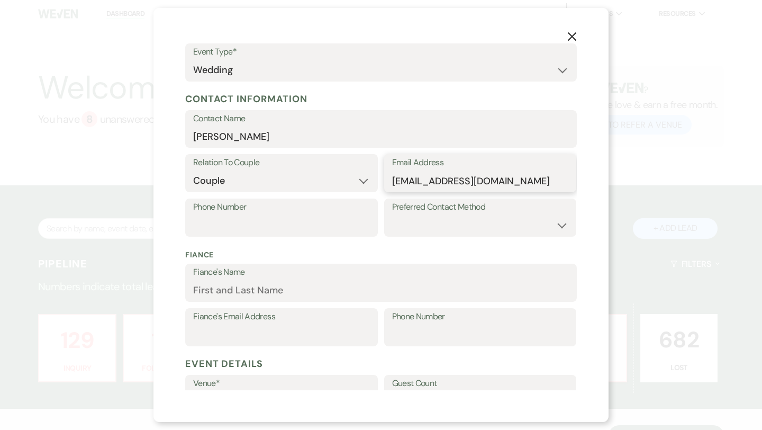
scroll to position [96, 0]
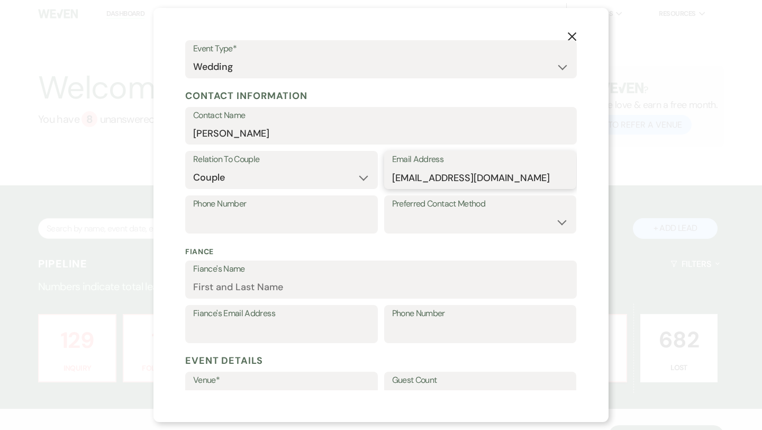
type input "[EMAIL_ADDRESS][DOMAIN_NAME]"
click at [269, 290] on input "Fiance's Name" at bounding box center [381, 287] width 376 height 21
type input "[PERSON_NAME]"
click at [242, 335] on input "Fiance's Email Address" at bounding box center [281, 331] width 177 height 21
paste input "[EMAIL_ADDRESS][DOMAIN_NAME]"
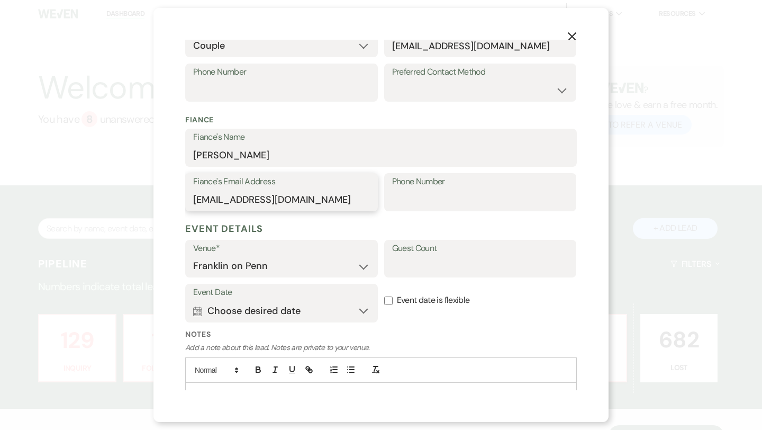
scroll to position [241, 0]
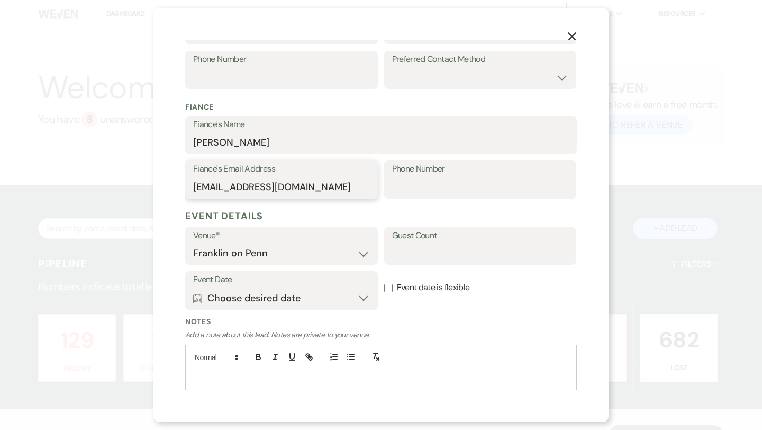
type input "[EMAIL_ADDRESS][DOMAIN_NAME]"
click at [416, 252] on input "Guest Count" at bounding box center [480, 253] width 177 height 21
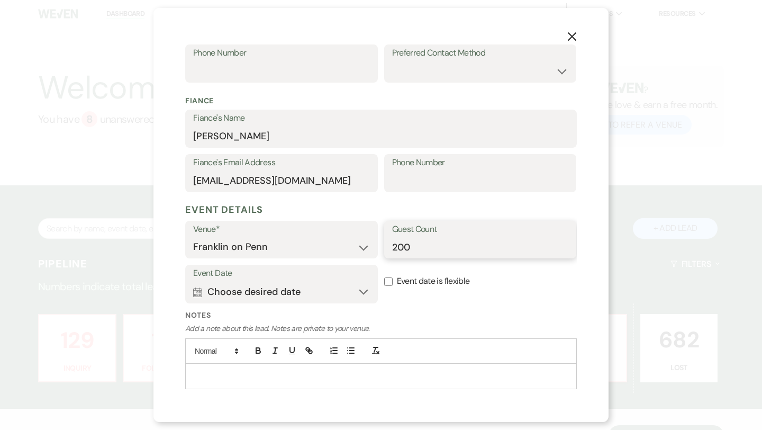
scroll to position [248, 0]
type input "200"
click at [394, 284] on label "Event date is flexible" at bounding box center [480, 280] width 193 height 33
click at [393, 284] on input "Event date is flexible" at bounding box center [388, 281] width 8 height 8
checkbox input "true"
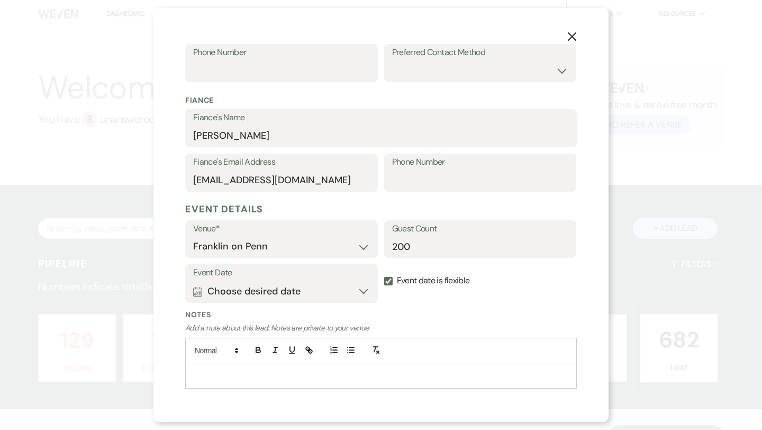
scroll to position [278, 0]
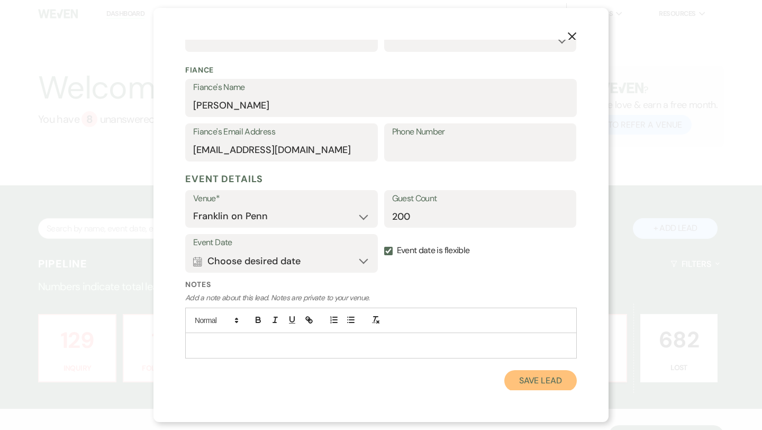
click at [531, 382] on button "Save Lead" at bounding box center [540, 380] width 72 height 21
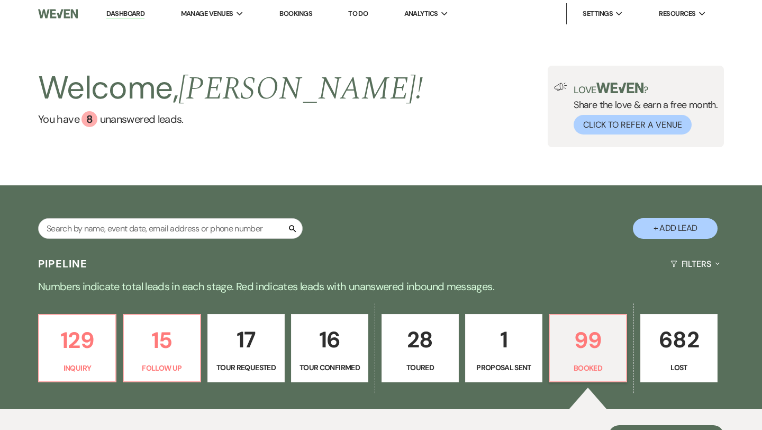
click at [258, 339] on p "17" at bounding box center [245, 339] width 63 height 35
select select "2"
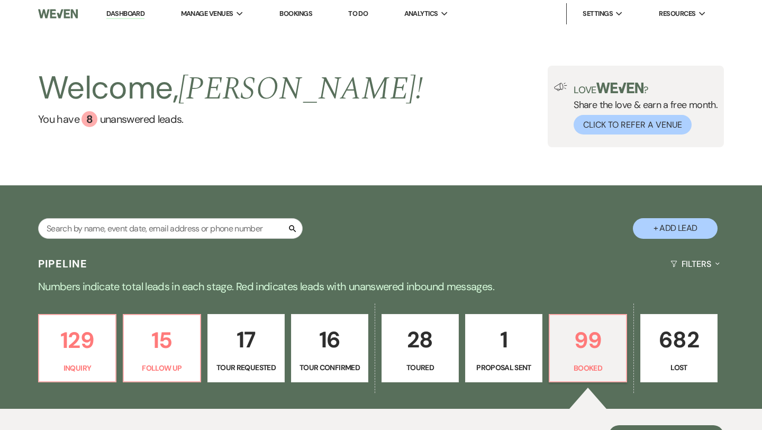
select select "2"
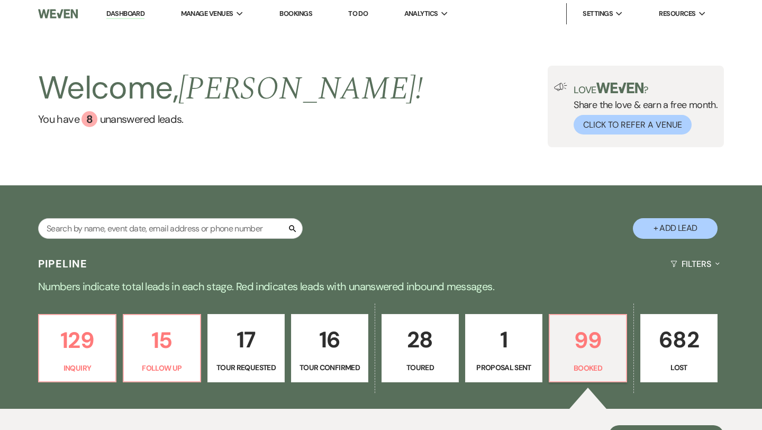
select select "2"
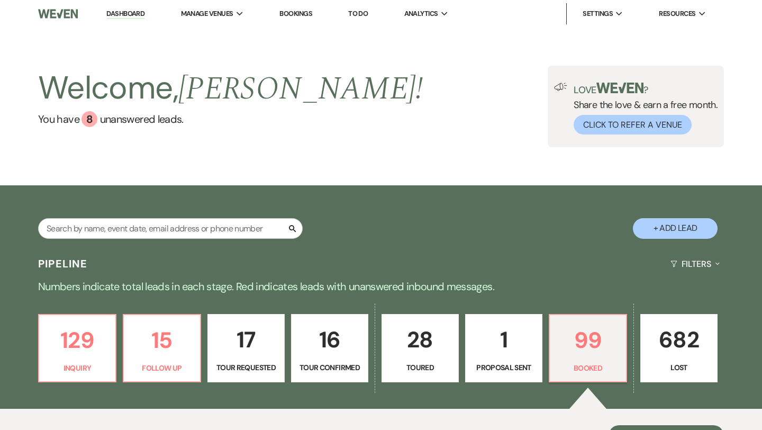
select select "2"
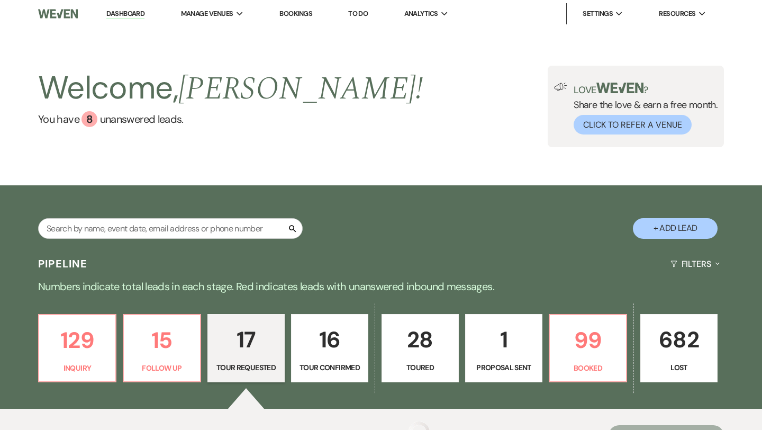
select select "2"
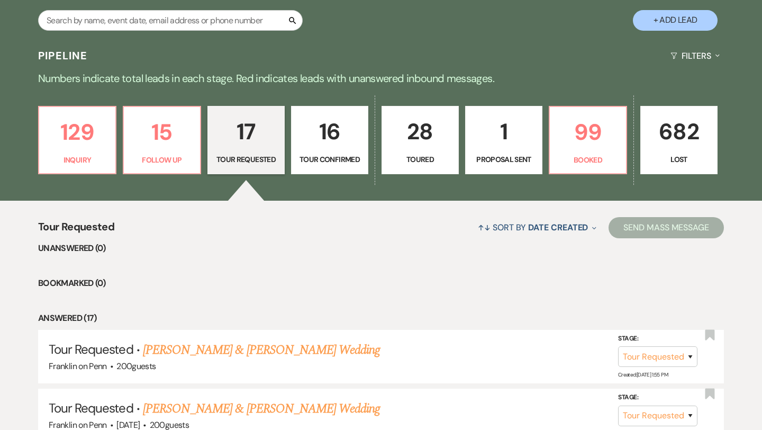
scroll to position [212, 0]
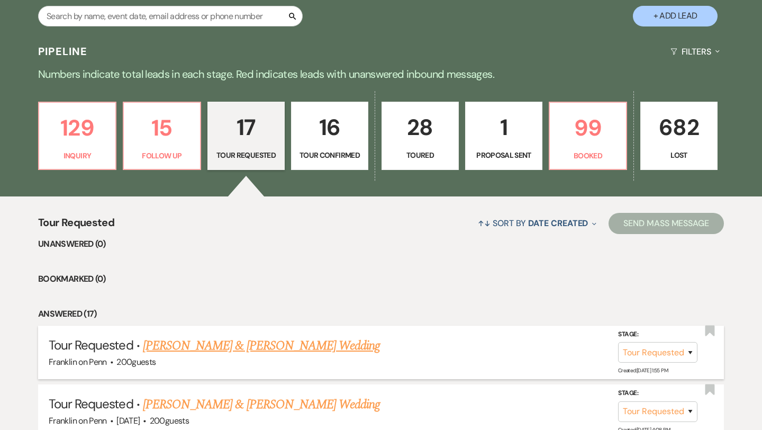
click at [259, 344] on link "[PERSON_NAME] & [PERSON_NAME] Wedding" at bounding box center [261, 345] width 237 height 19
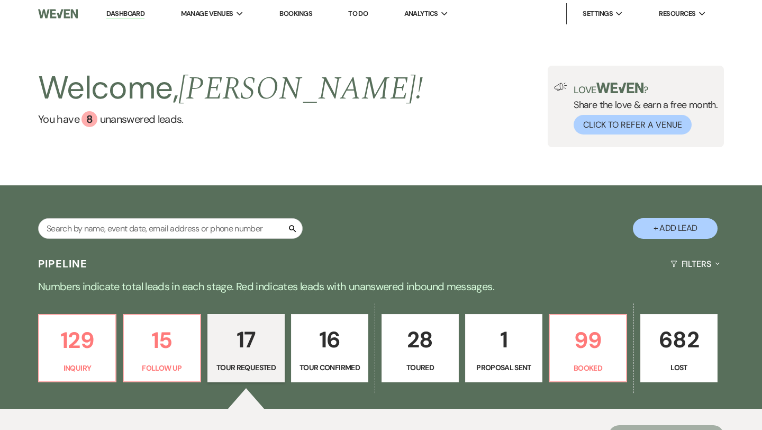
select select "2"
select select "24"
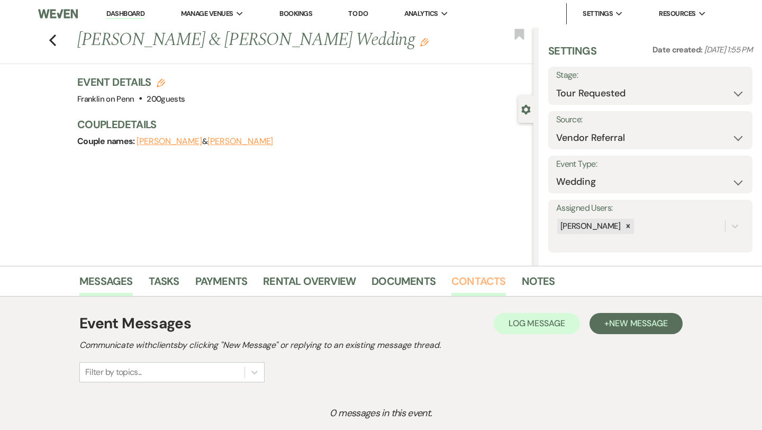
click at [475, 278] on link "Contacts" at bounding box center [478, 283] width 54 height 23
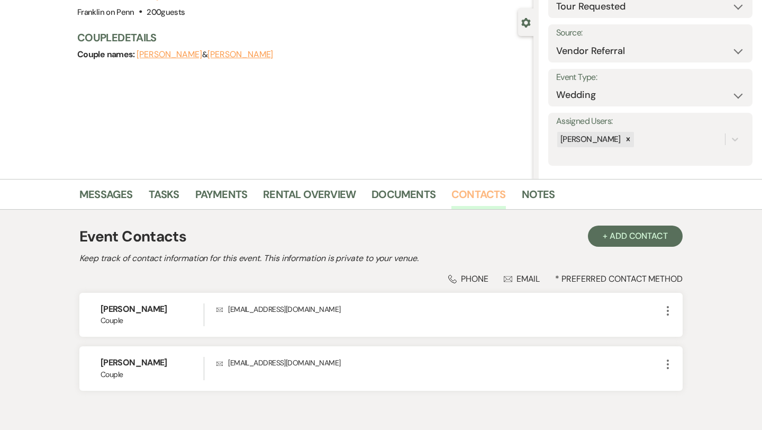
scroll to position [141, 0]
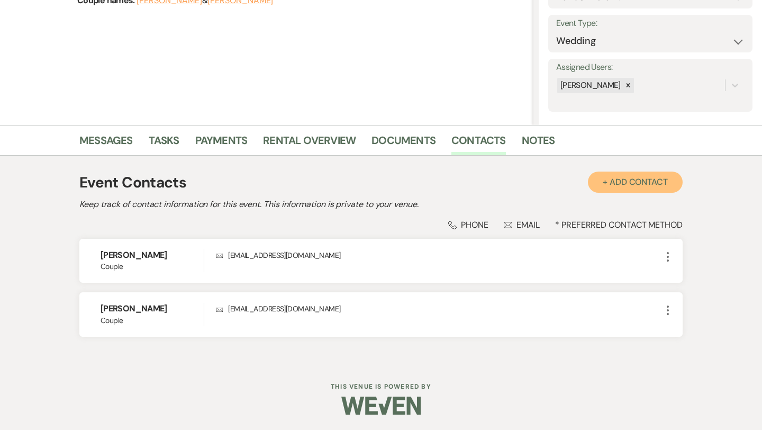
click at [625, 184] on button "+ Add Contact" at bounding box center [635, 181] width 95 height 21
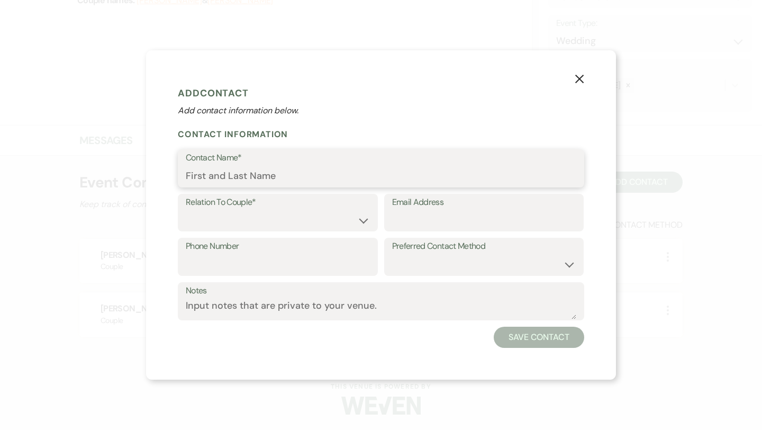
click at [331, 178] on input "Contact Name*" at bounding box center [381, 176] width 390 height 21
type input "[PERSON_NAME]"
click at [283, 214] on select "Couple Planner Parent of Couple Family Member Friend Other" at bounding box center [278, 219] width 184 height 21
select select "2"
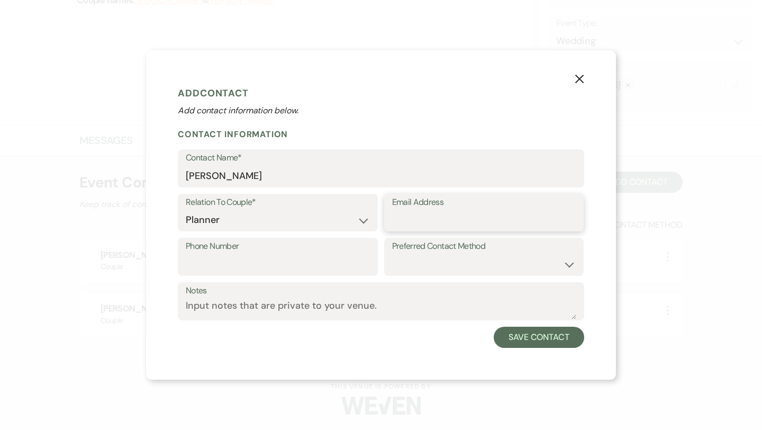
click at [403, 217] on input "Email Address" at bounding box center [484, 219] width 184 height 21
type input "m"
type input "i"
paste input "[PERSON_NAME][EMAIL_ADDRESS][DOMAIN_NAME]"
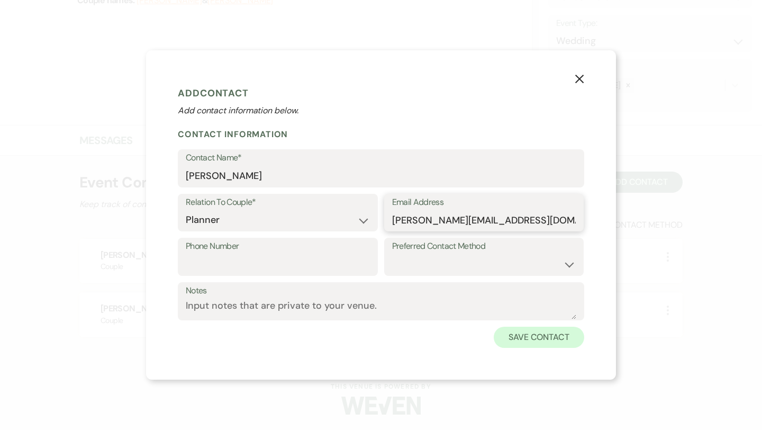
type input "[PERSON_NAME][EMAIL_ADDRESS][DOMAIN_NAME]"
click at [529, 338] on button "Save Contact" at bounding box center [539, 336] width 90 height 21
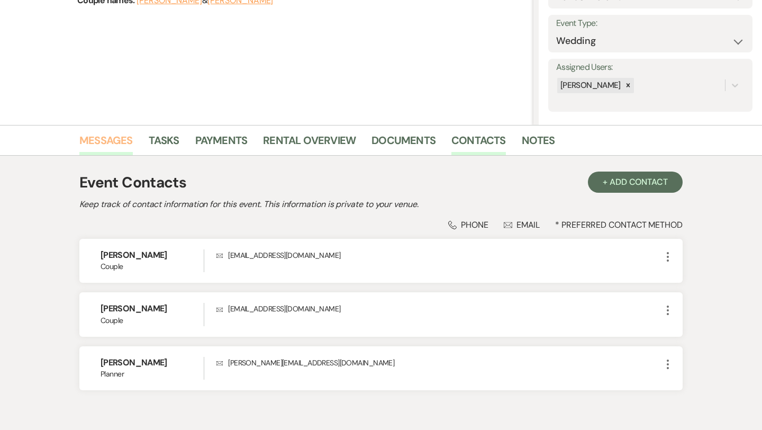
click at [121, 138] on link "Messages" at bounding box center [105, 143] width 53 height 23
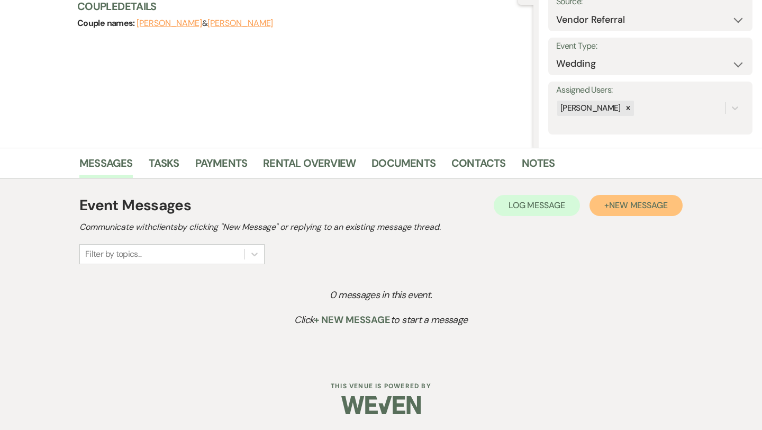
click at [622, 204] on span "New Message" at bounding box center [638, 204] width 59 height 11
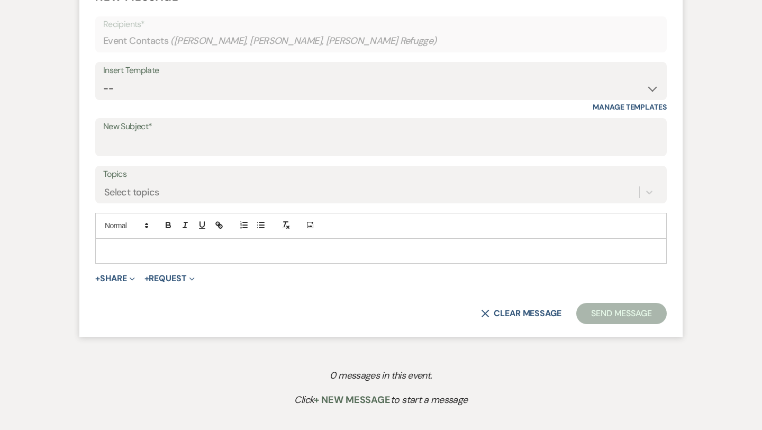
scroll to position [417, 0]
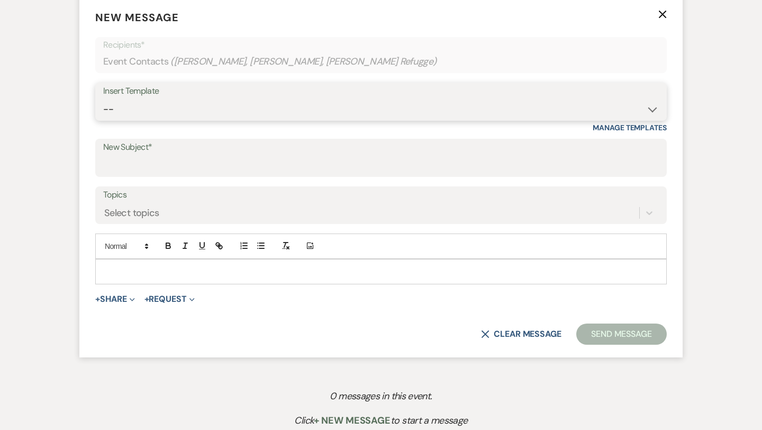
click at [209, 112] on select "-- Weven Planning Portal Introduction (Booked Events) Initial Inquiry Response …" at bounding box center [380, 109] width 555 height 21
select select "5894"
type input "You're getting married!!"
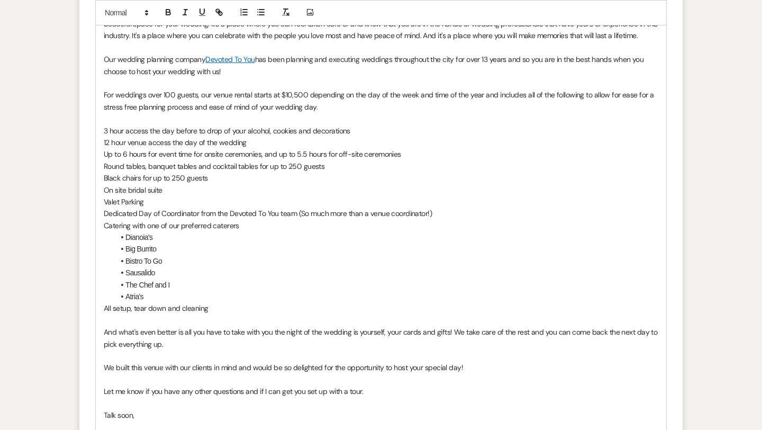
scroll to position [710, 0]
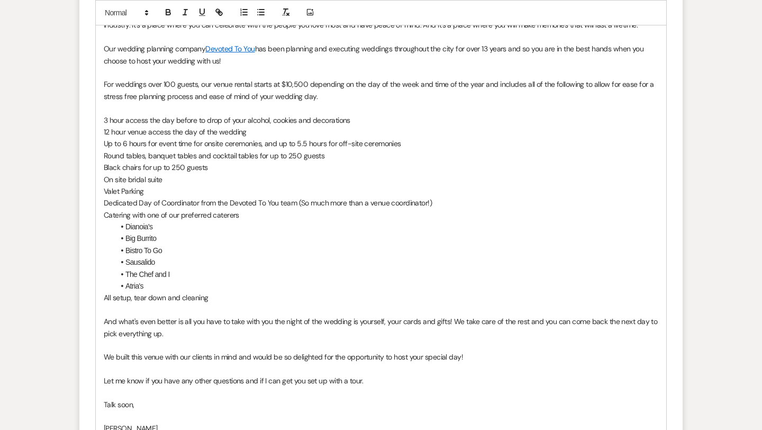
drag, startPoint x: 367, startPoint y: 381, endPoint x: 104, endPoint y: 376, distance: 263.0
click at [104, 376] on p "Let me know if you have any other questions and if I can get you set up with a …" at bounding box center [381, 381] width 554 height 12
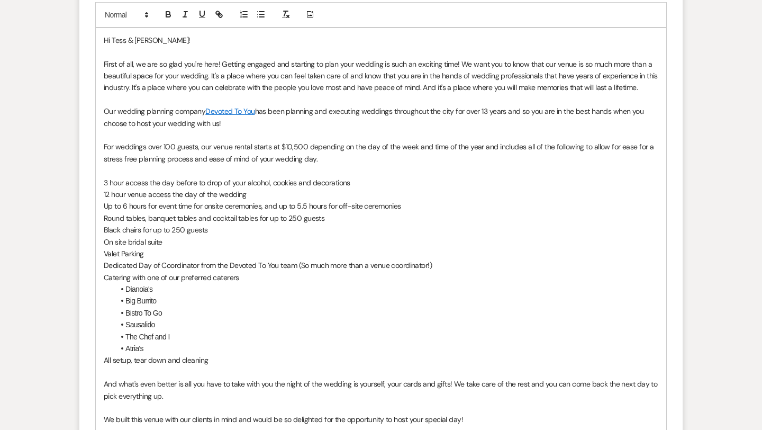
scroll to position [649, 0]
click at [388, 161] on p "For weddings over 100 guests, our venue rental starts at $10,500 depending on t…" at bounding box center [381, 152] width 554 height 24
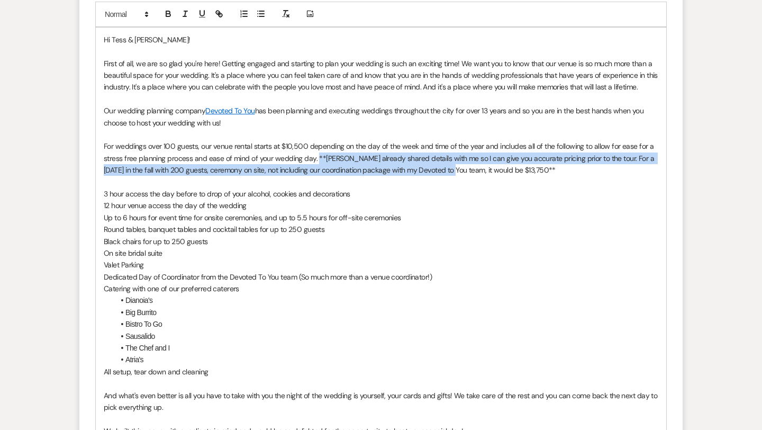
drag, startPoint x: 316, startPoint y: 154, endPoint x: 469, endPoint y: 176, distance: 154.9
click at [469, 176] on div "Hi Tess & [PERSON_NAME]! First of all, we are so glad you're here! Getting enga…" at bounding box center [381, 271] width 570 height 487
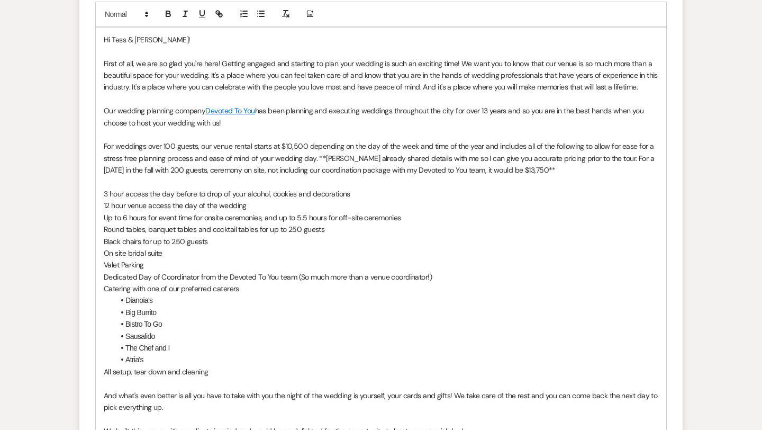
click at [554, 188] on p "3 hour access the day before to drop of your alcohol, cookies and decorations" at bounding box center [381, 194] width 554 height 12
click at [571, 169] on p "For weddings over 100 guests, our venue rental starts at $10,500 depending on t…" at bounding box center [381, 157] width 554 height 35
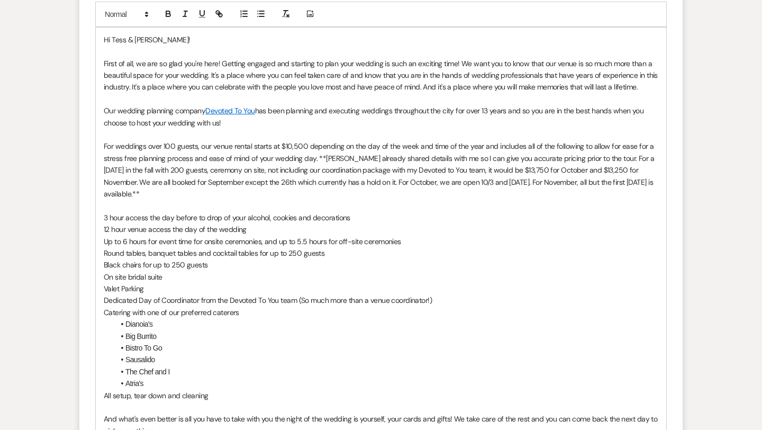
drag, startPoint x: 317, startPoint y: 156, endPoint x: 483, endPoint y: 196, distance: 171.0
click at [483, 196] on p "For weddings over 100 guests, our venue rental starts at $10,500 depending on t…" at bounding box center [381, 169] width 554 height 59
click at [182, 14] on icon "button" at bounding box center [185, 14] width 10 height 10
click at [171, 15] on icon "button" at bounding box center [168, 14] width 10 height 10
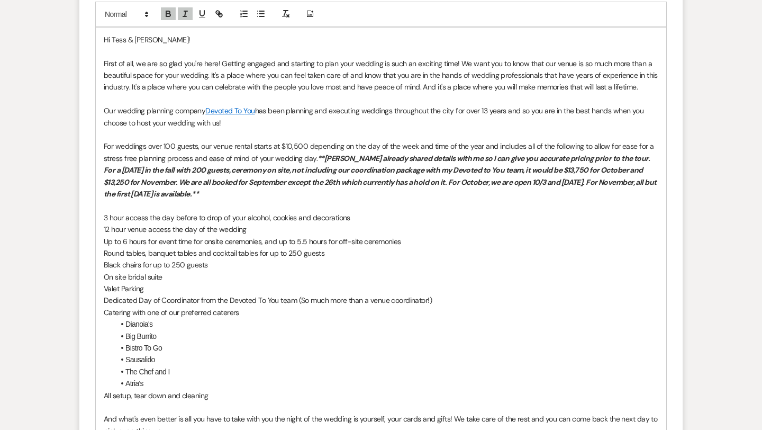
click at [331, 202] on p at bounding box center [381, 205] width 554 height 12
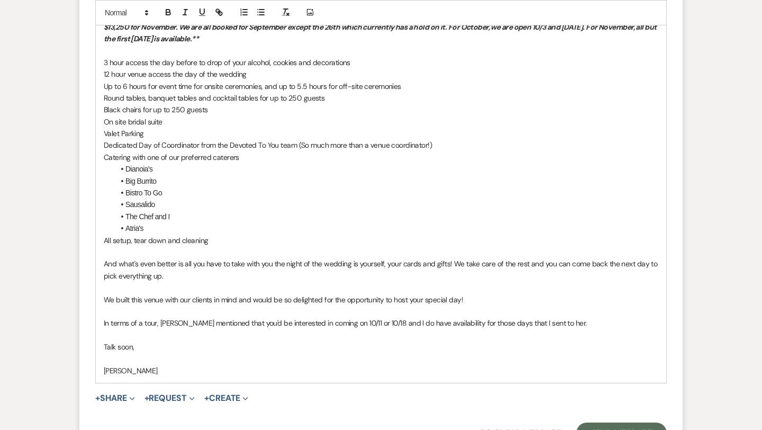
scroll to position [906, 0]
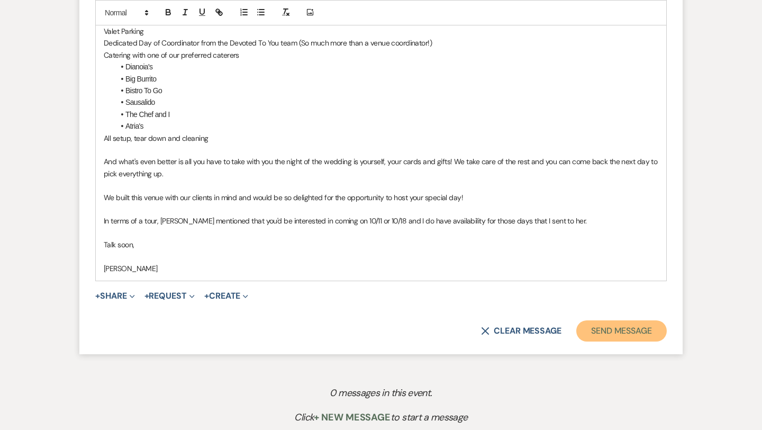
click at [641, 333] on button "Send Message" at bounding box center [621, 330] width 90 height 21
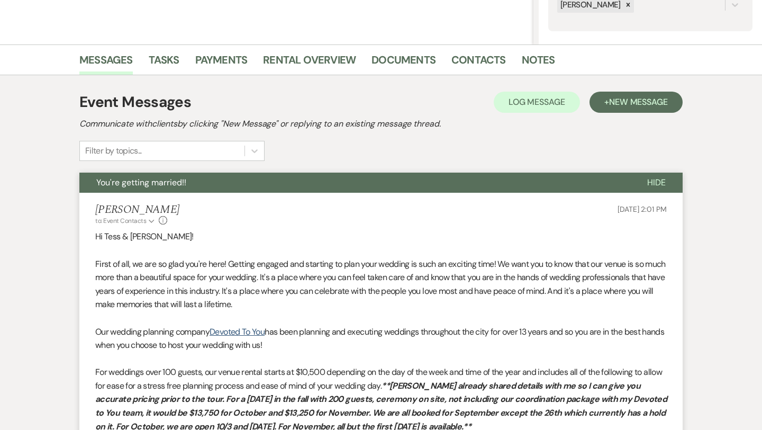
scroll to position [436, 0]
